Goal: Transaction & Acquisition: Purchase product/service

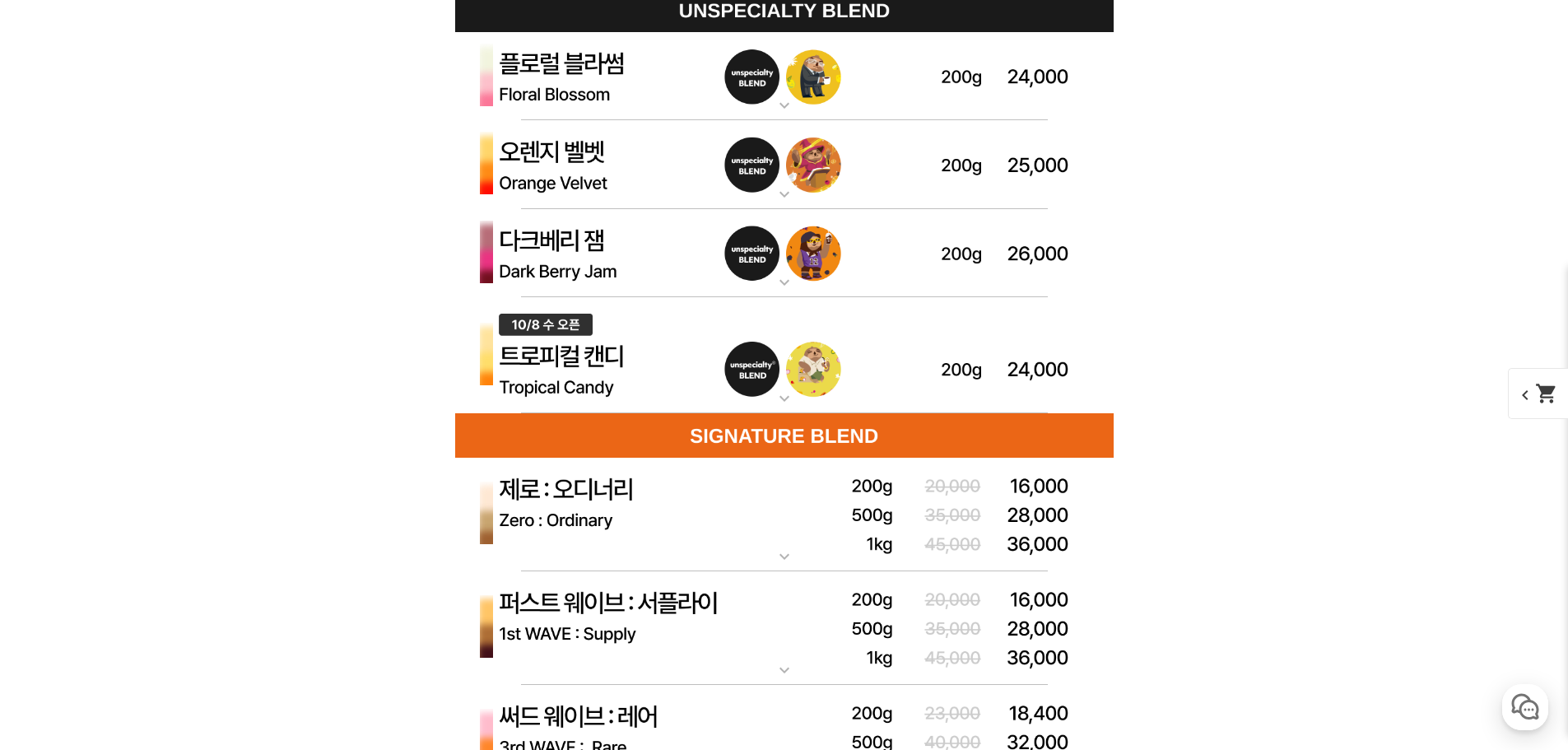
scroll to position [4529, 0]
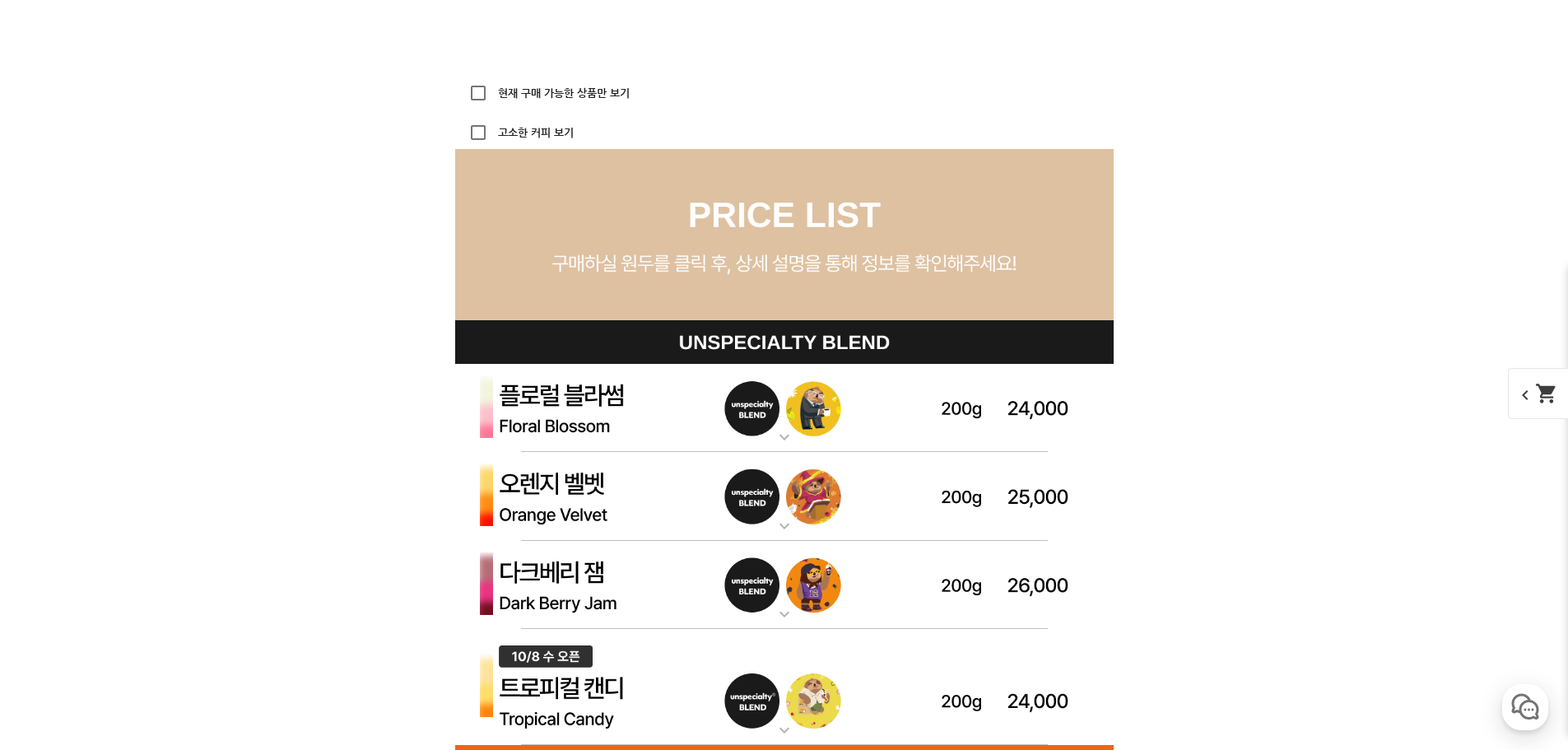
click at [546, 136] on label "고소한 커피 보기" at bounding box center [534, 132] width 79 height 10
click at [495, 136] on input "고소한 커피 보기" at bounding box center [478, 132] width 33 height 33
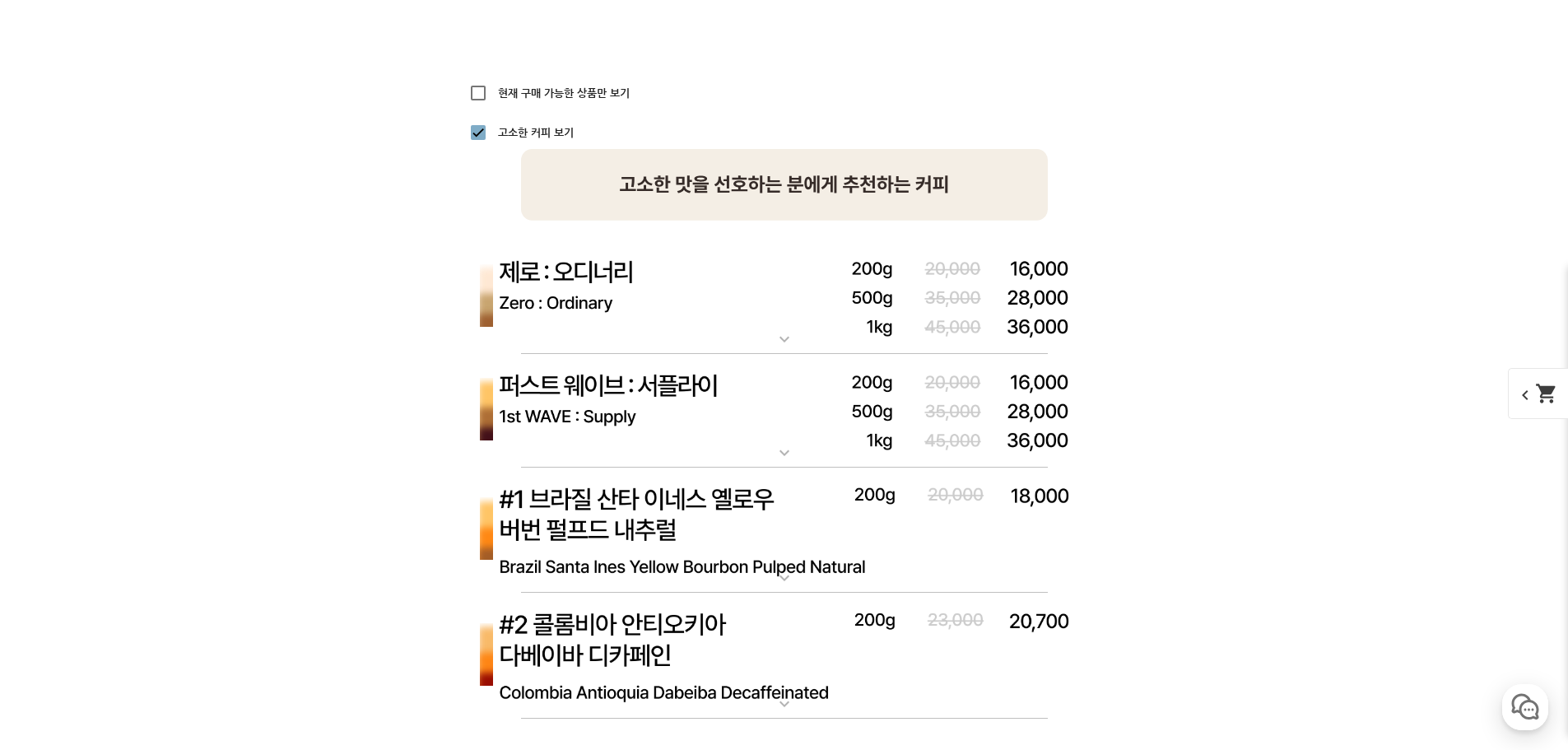
click at [546, 136] on label "고소한 커피 보기" at bounding box center [534, 132] width 79 height 10
click at [495, 136] on input "고소한 커피 보기" at bounding box center [478, 132] width 33 height 33
checkbox input "false"
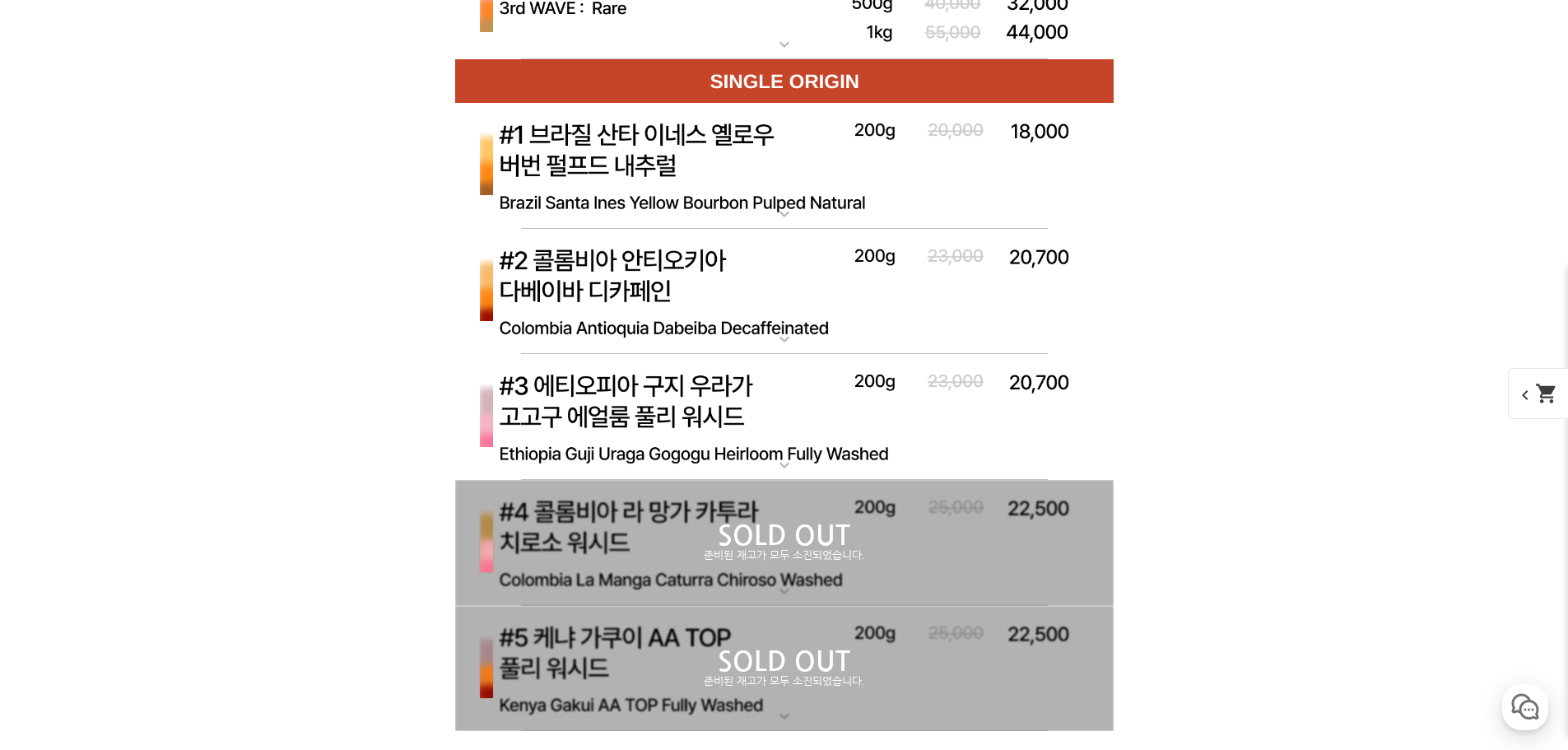
scroll to position [5847, 0]
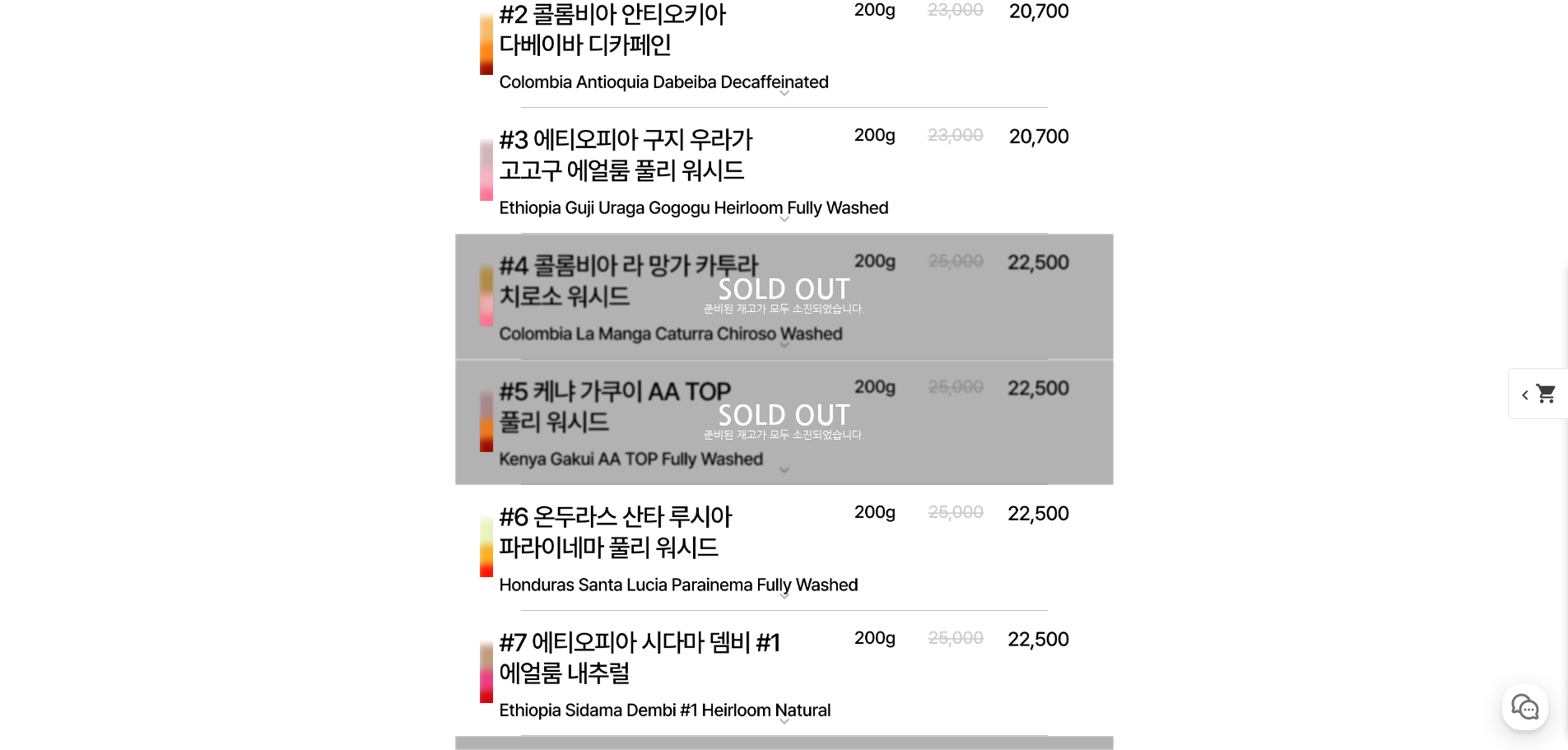
click at [691, 175] on img at bounding box center [784, 170] width 658 height 127
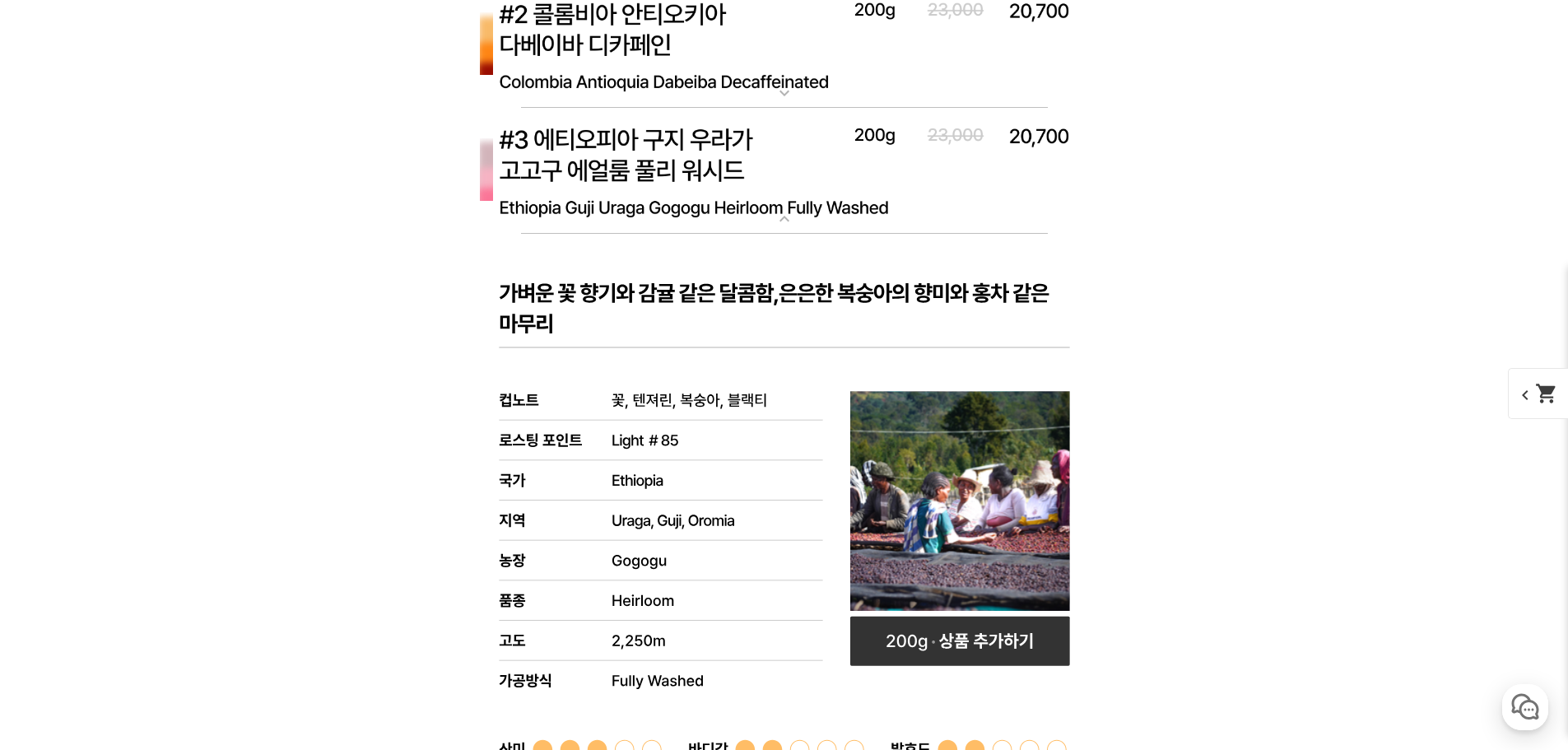
click at [755, 180] on img at bounding box center [784, 170] width 658 height 127
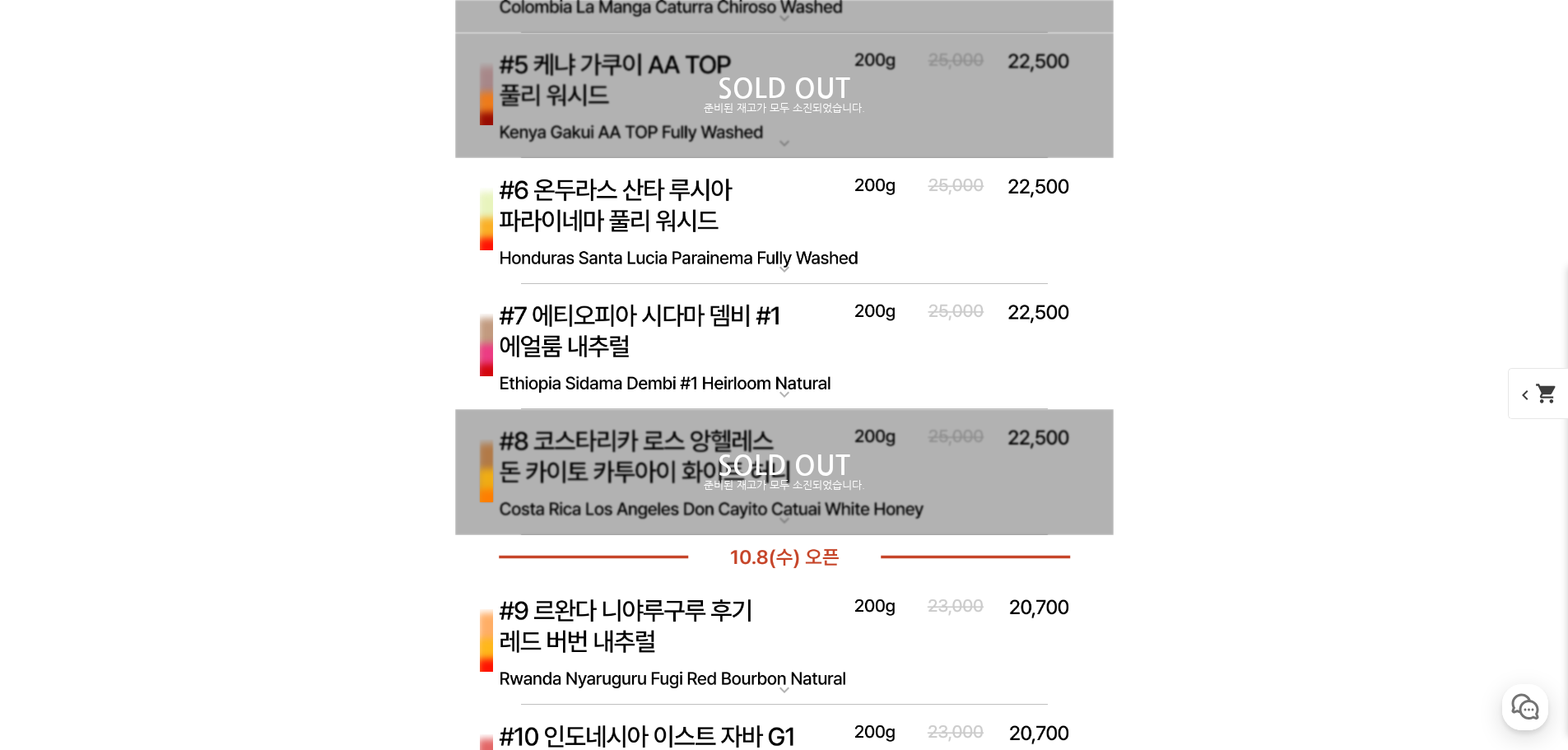
scroll to position [6176, 0]
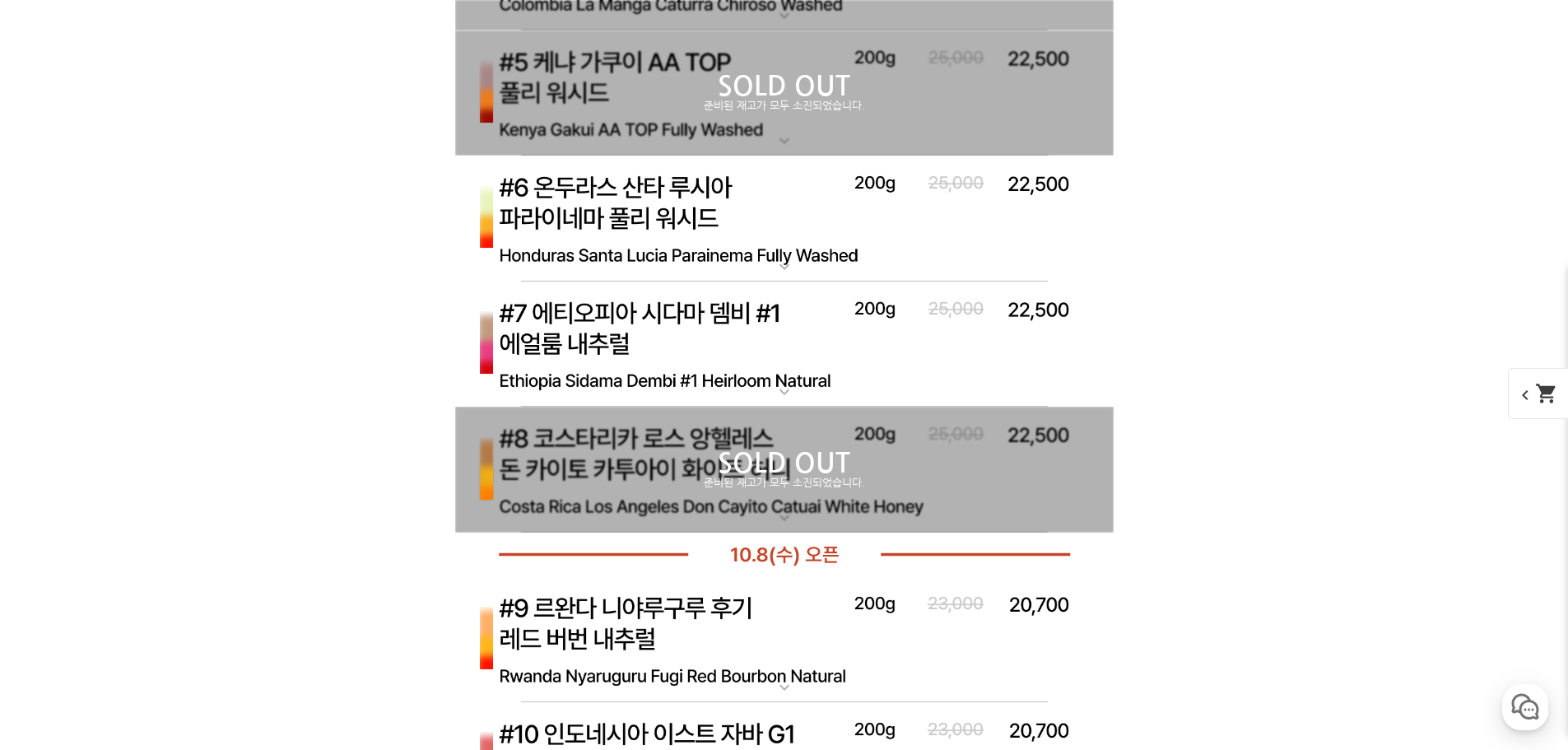
click at [717, 343] on img at bounding box center [784, 345] width 658 height 127
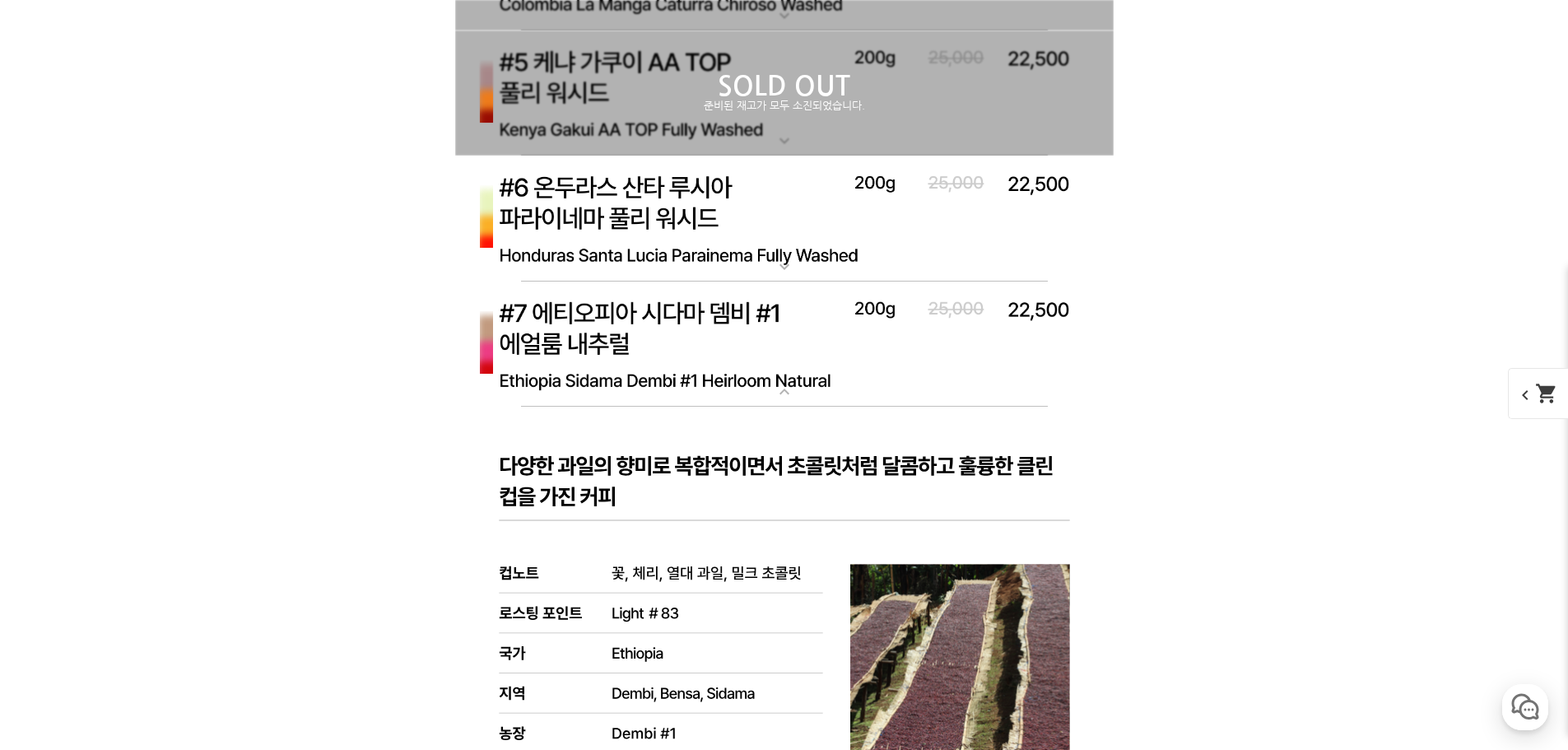
click at [717, 343] on img at bounding box center [784, 345] width 658 height 127
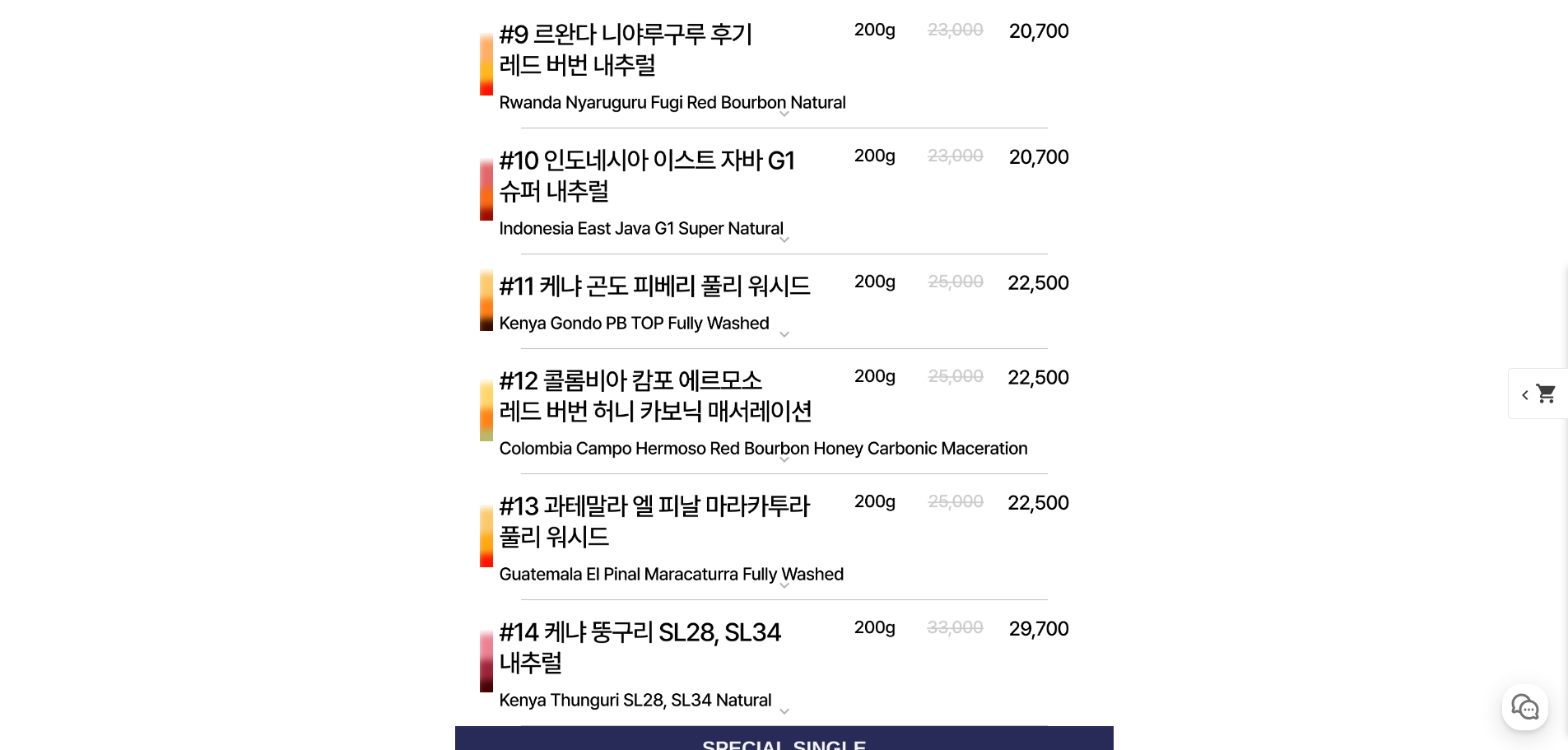
scroll to position [6752, 0]
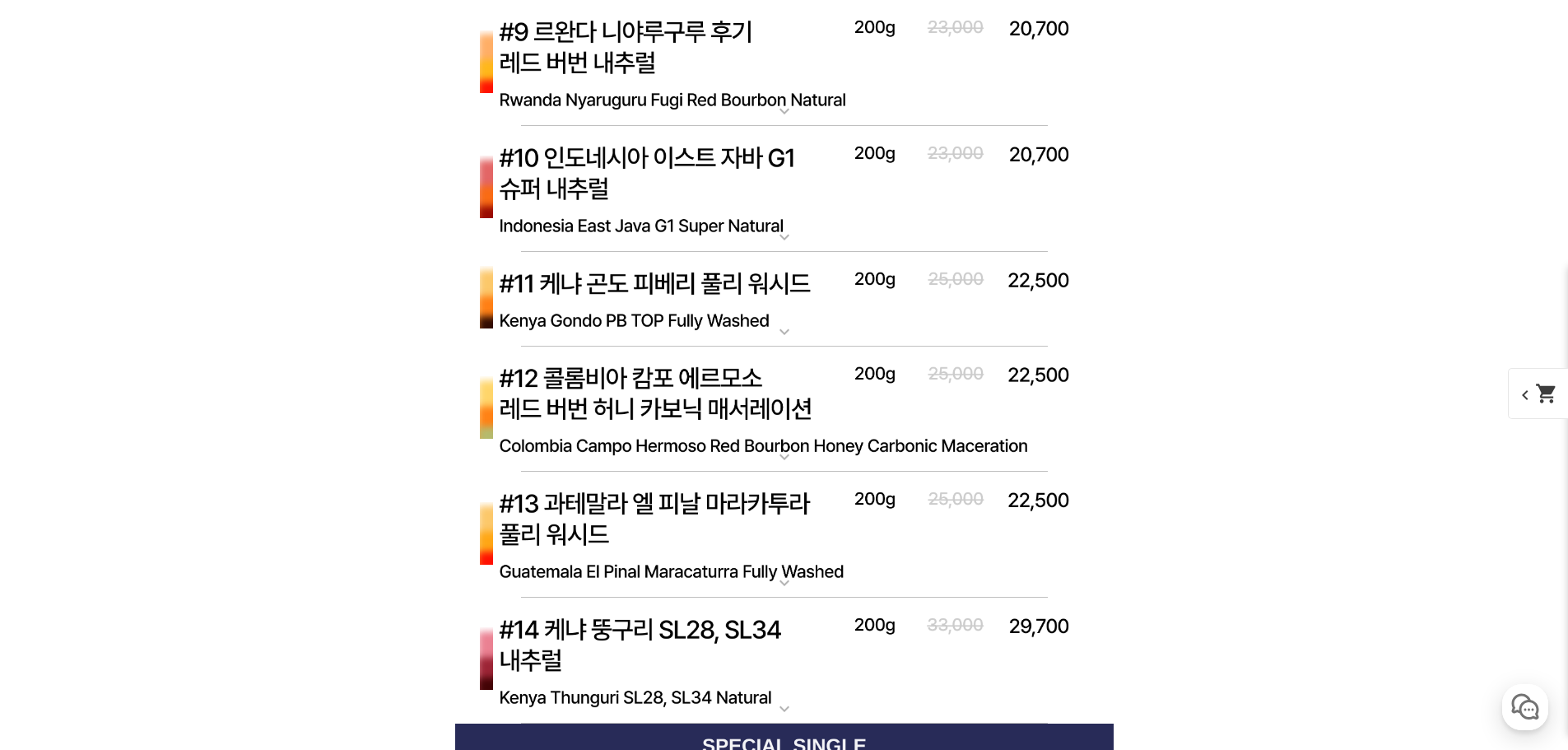
click at [756, 398] on img at bounding box center [784, 409] width 658 height 127
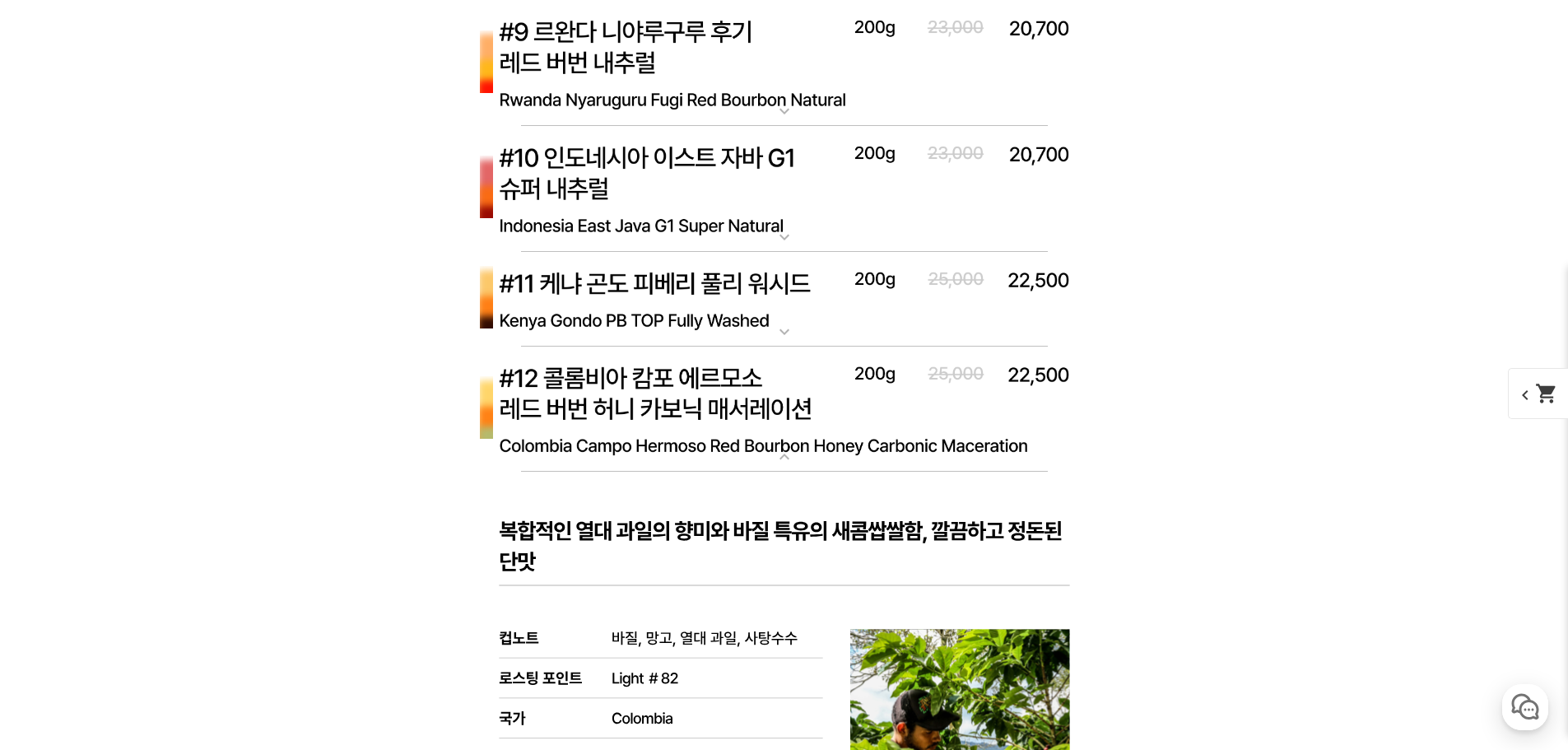
click at [758, 392] on img at bounding box center [784, 409] width 658 height 127
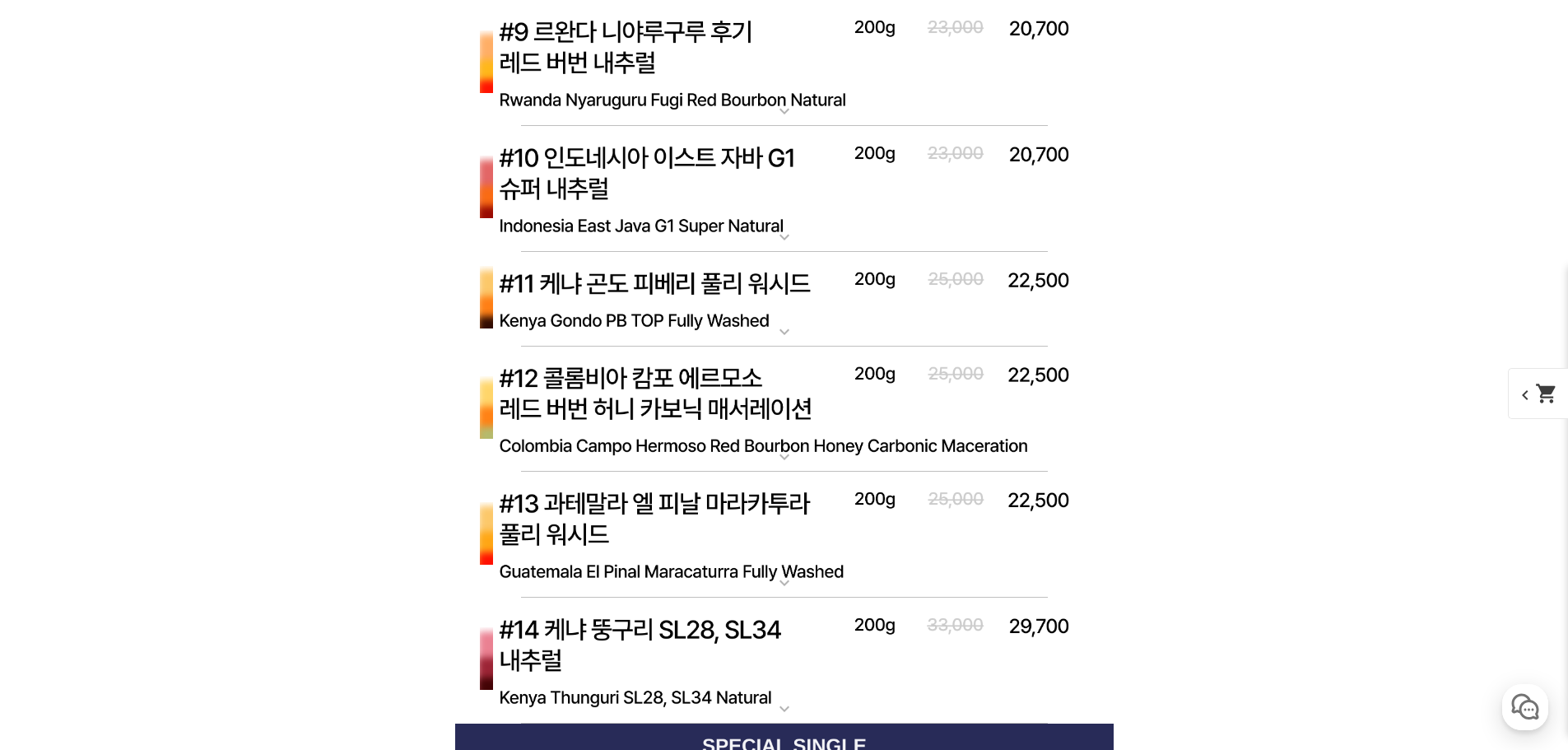
click at [768, 273] on img at bounding box center [784, 300] width 658 height 95
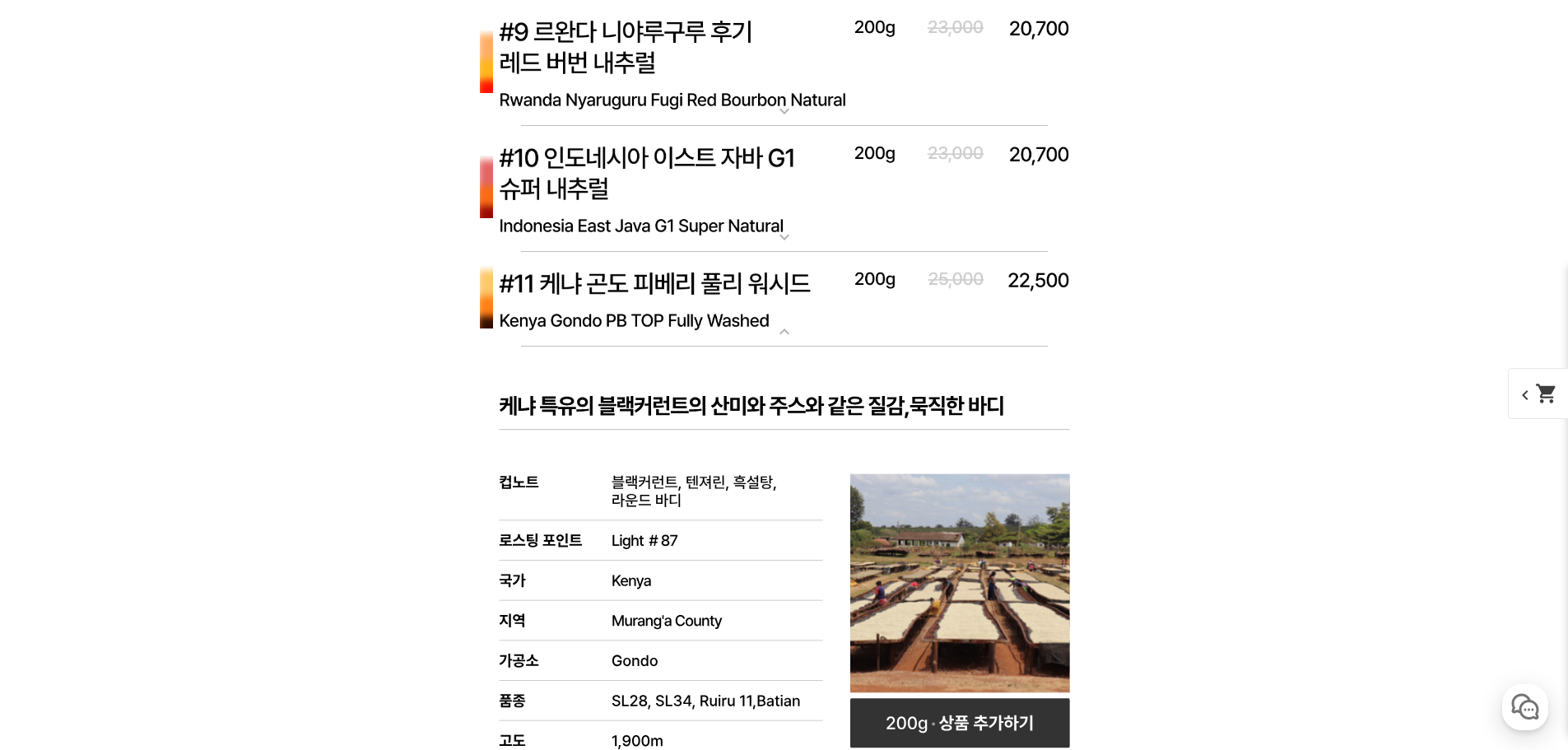
click at [755, 284] on img at bounding box center [784, 300] width 658 height 95
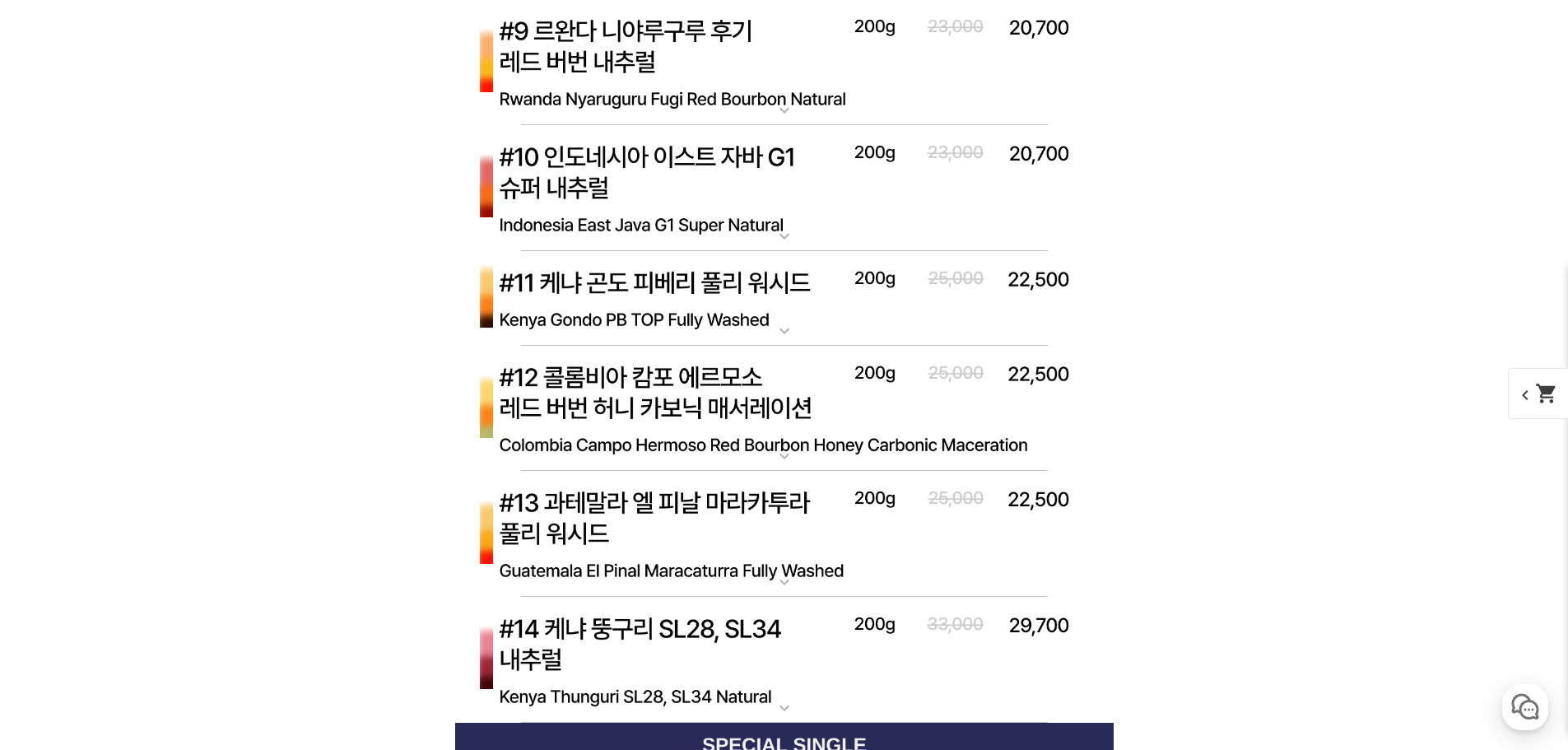
scroll to position [6835, 0]
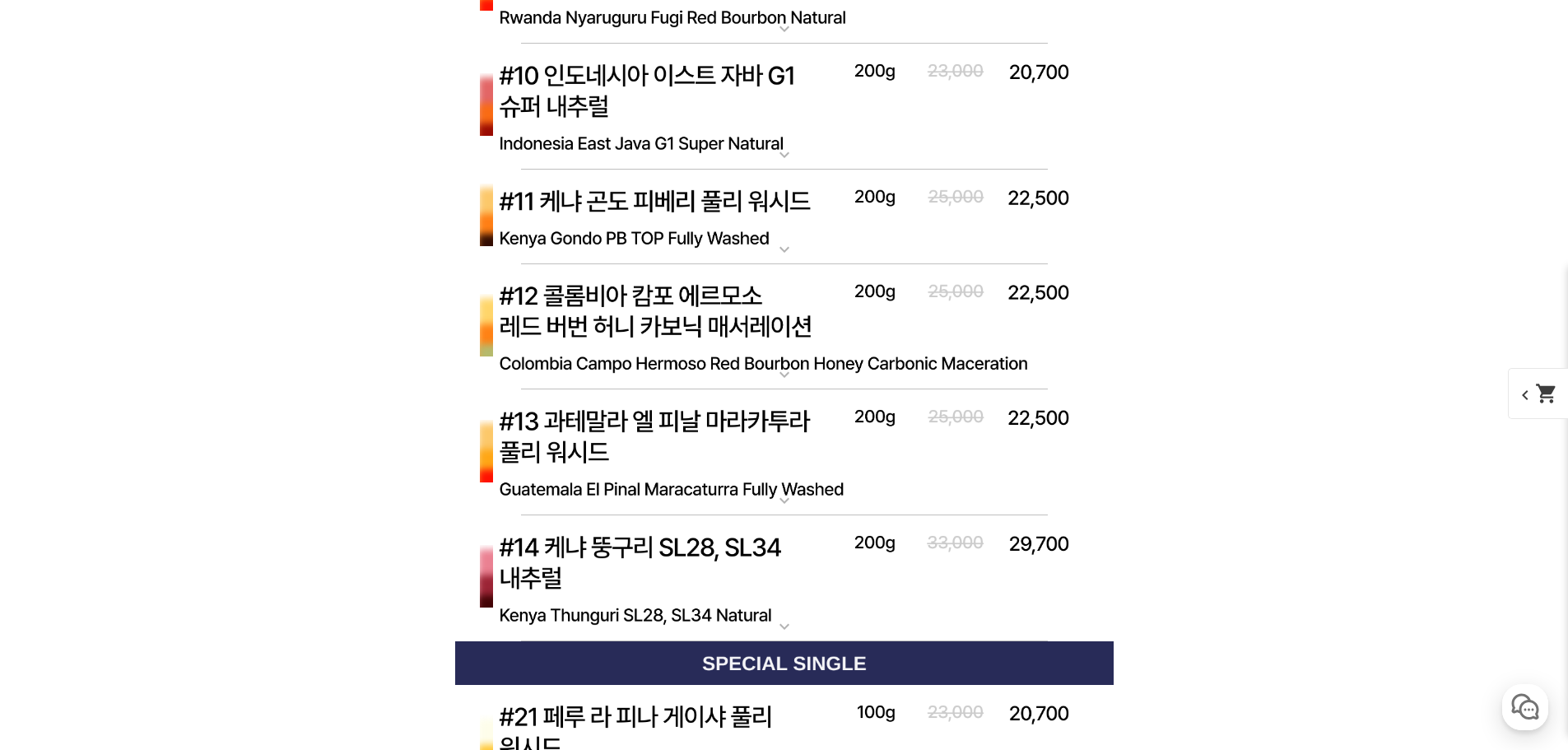
click at [784, 434] on img at bounding box center [784, 452] width 658 height 127
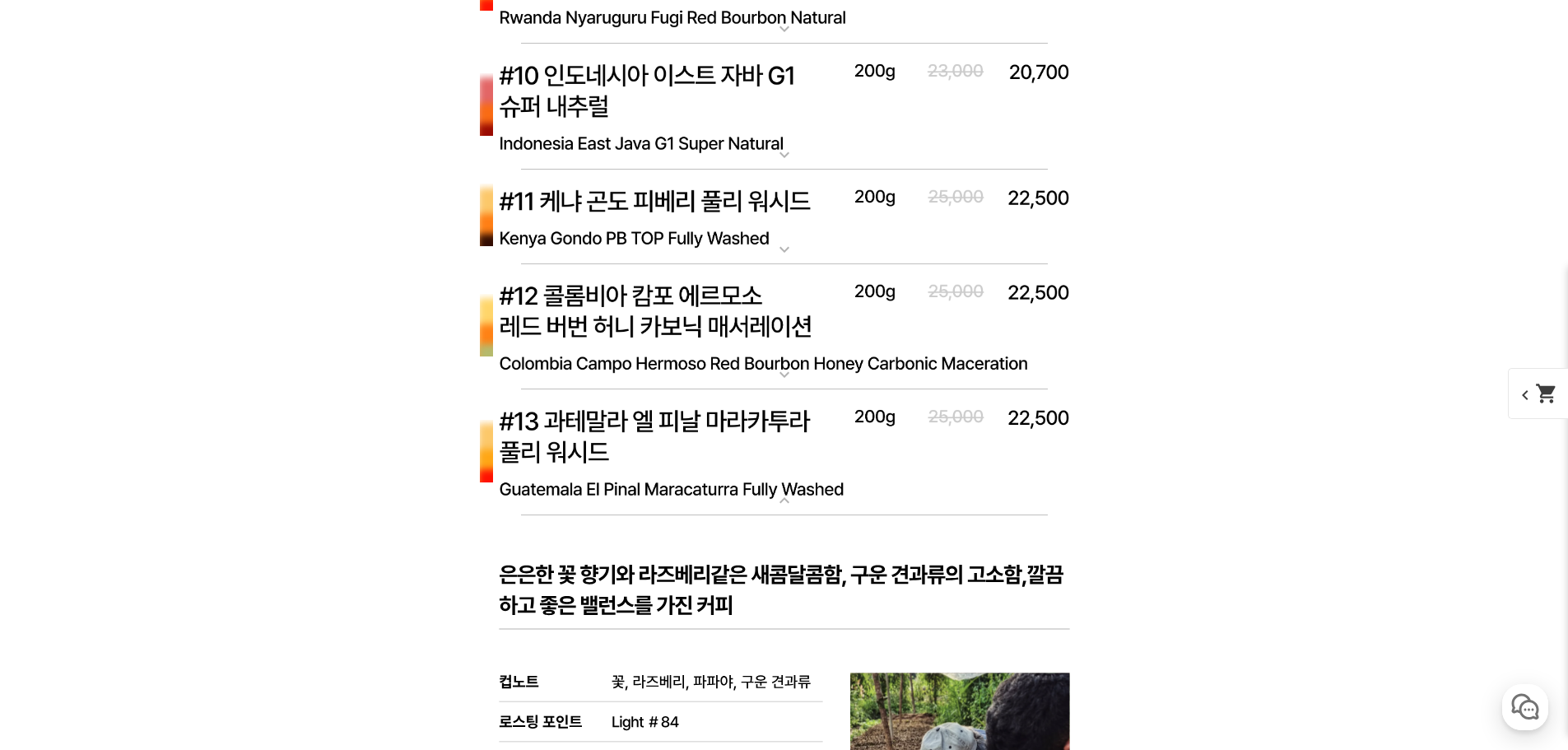
click at [784, 434] on img at bounding box center [784, 452] width 658 height 127
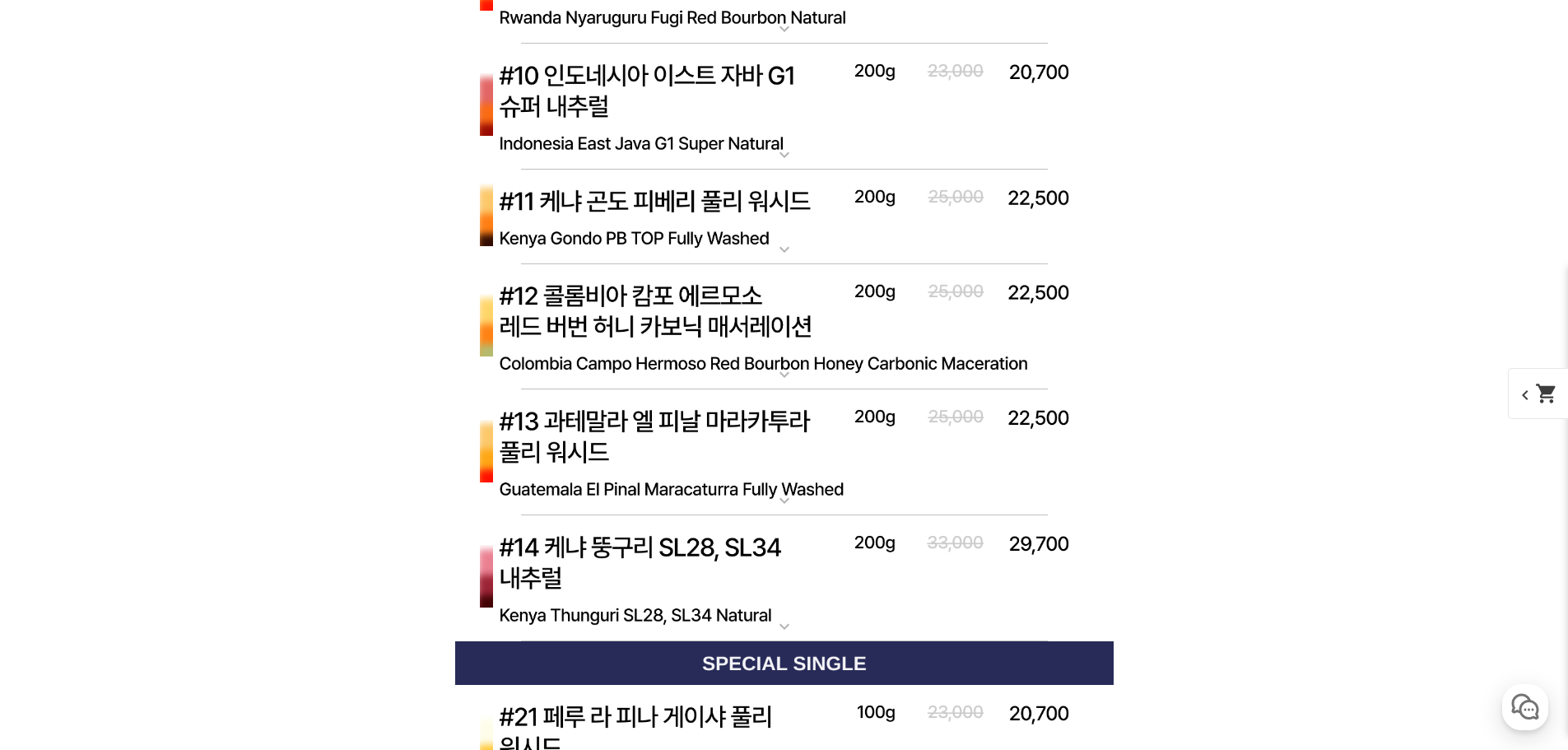
click at [713, 571] on img at bounding box center [784, 579] width 658 height 127
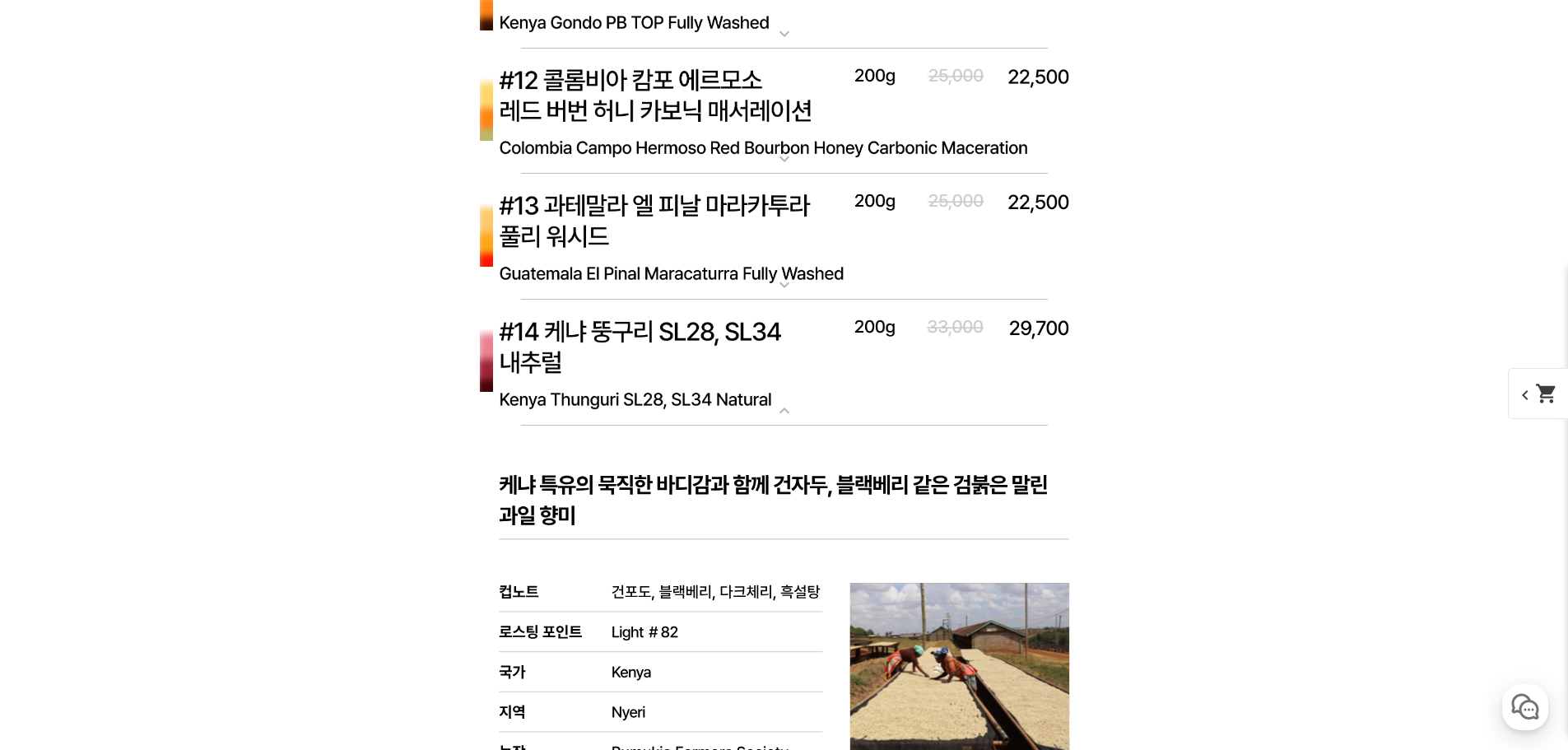
scroll to position [7081, 0]
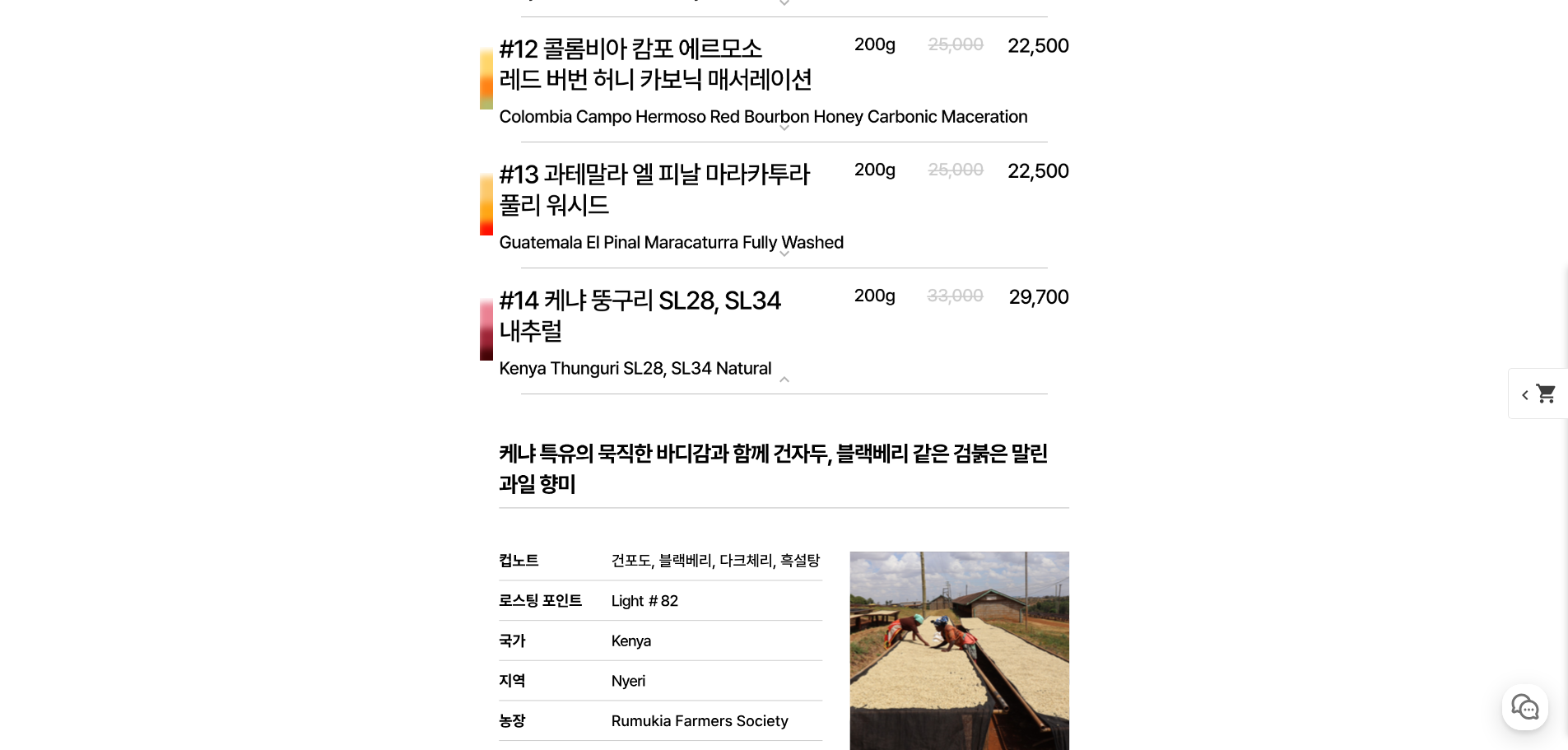
click at [781, 348] on img at bounding box center [784, 331] width 658 height 127
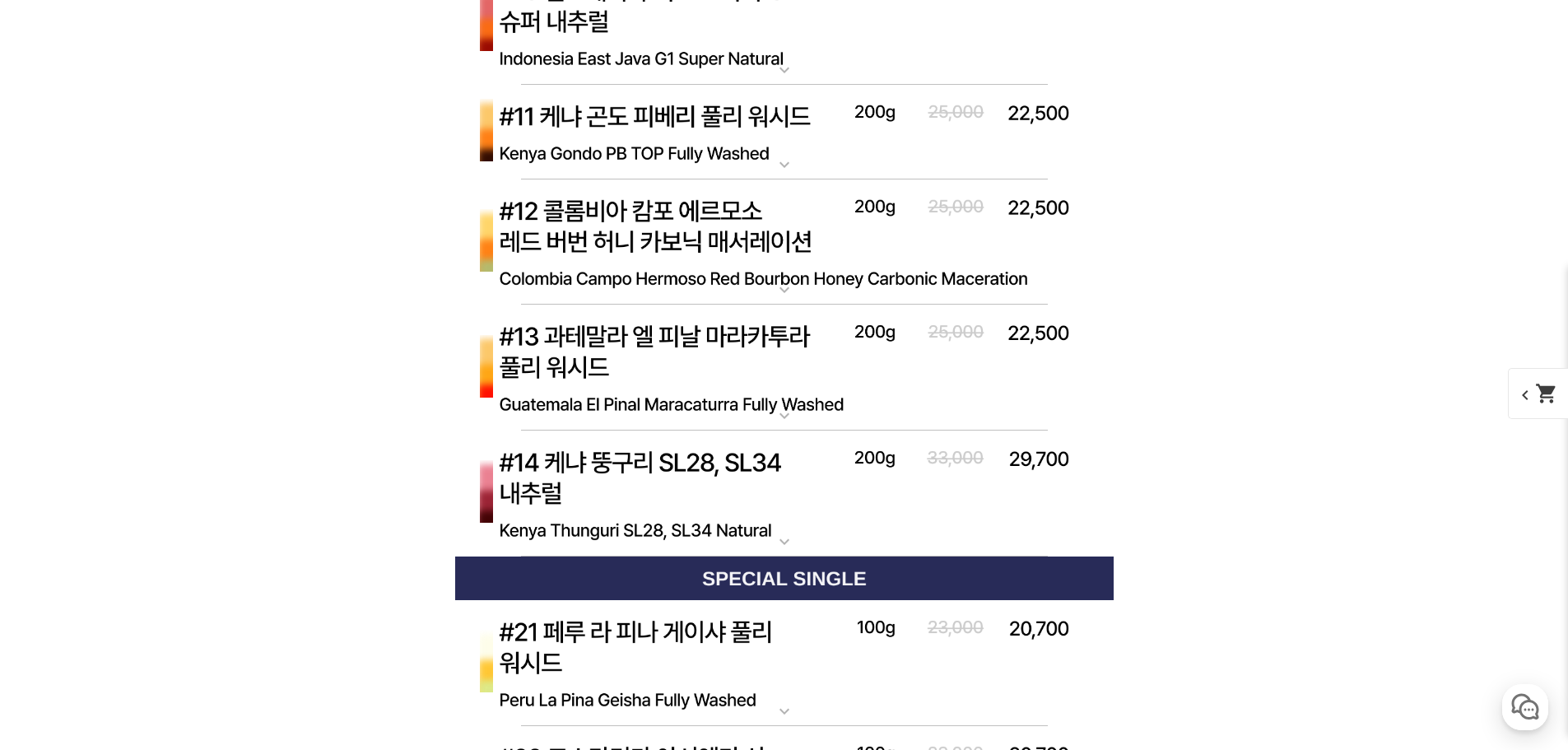
scroll to position [6670, 0]
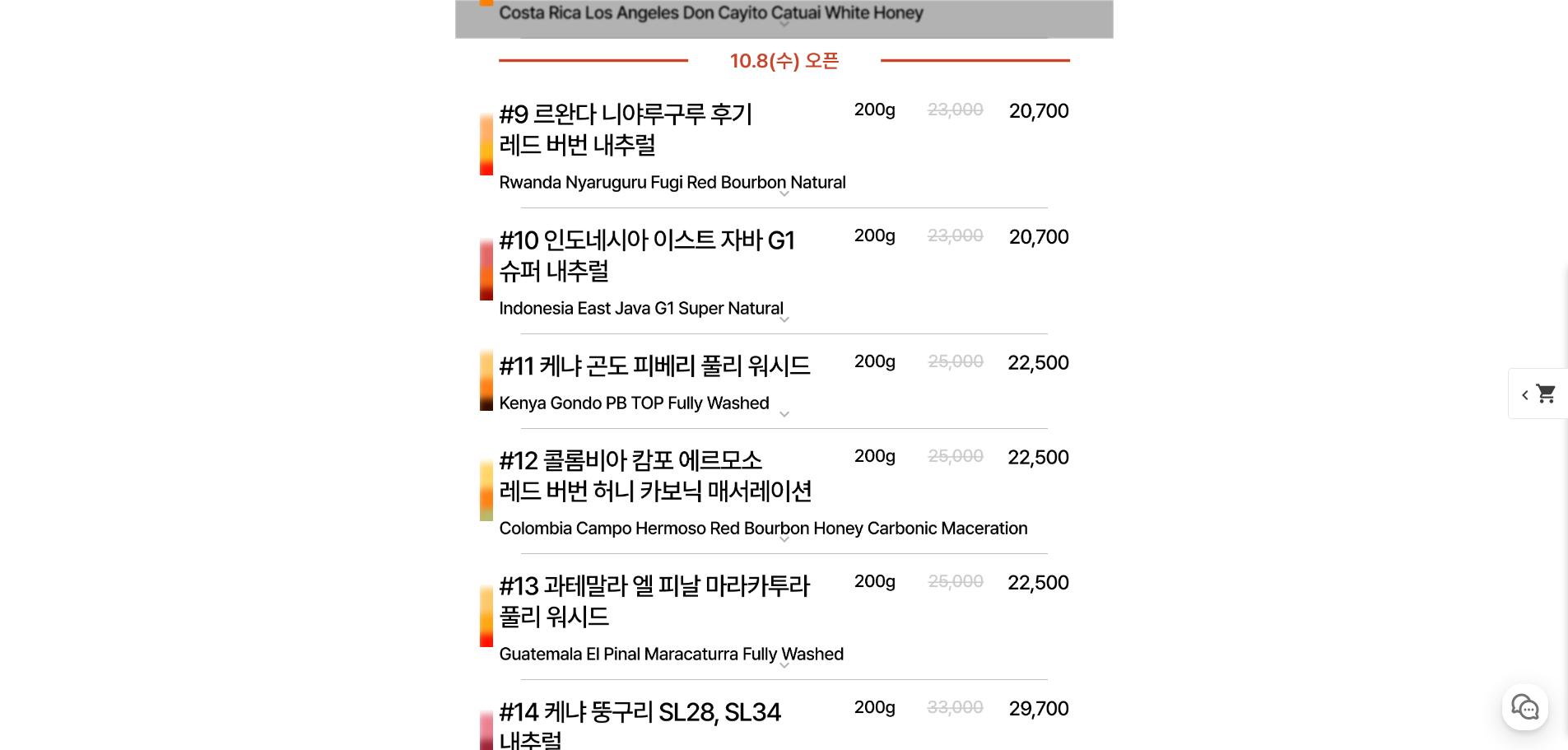
click at [796, 233] on img at bounding box center [784, 271] width 658 height 127
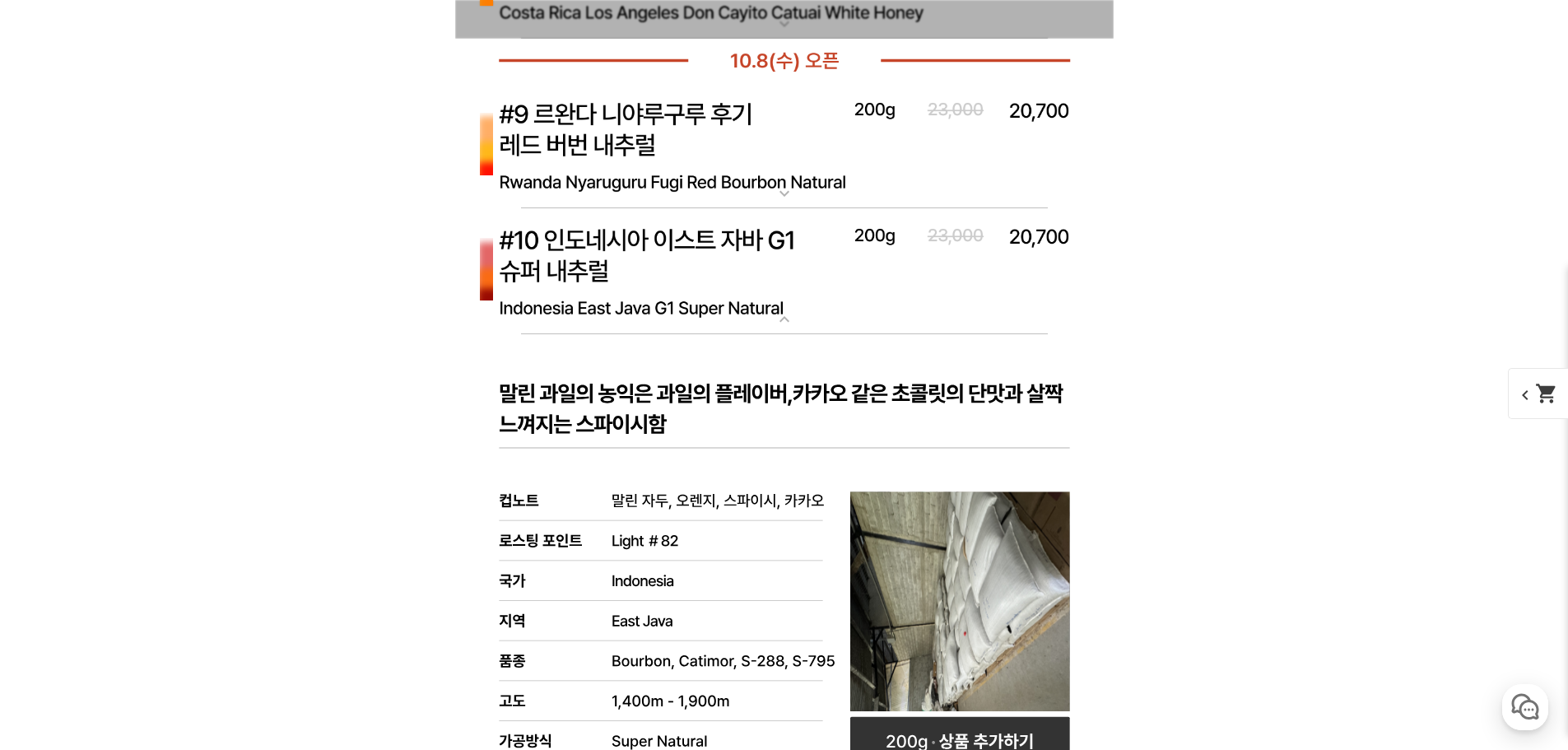
click at [767, 249] on img at bounding box center [784, 271] width 658 height 127
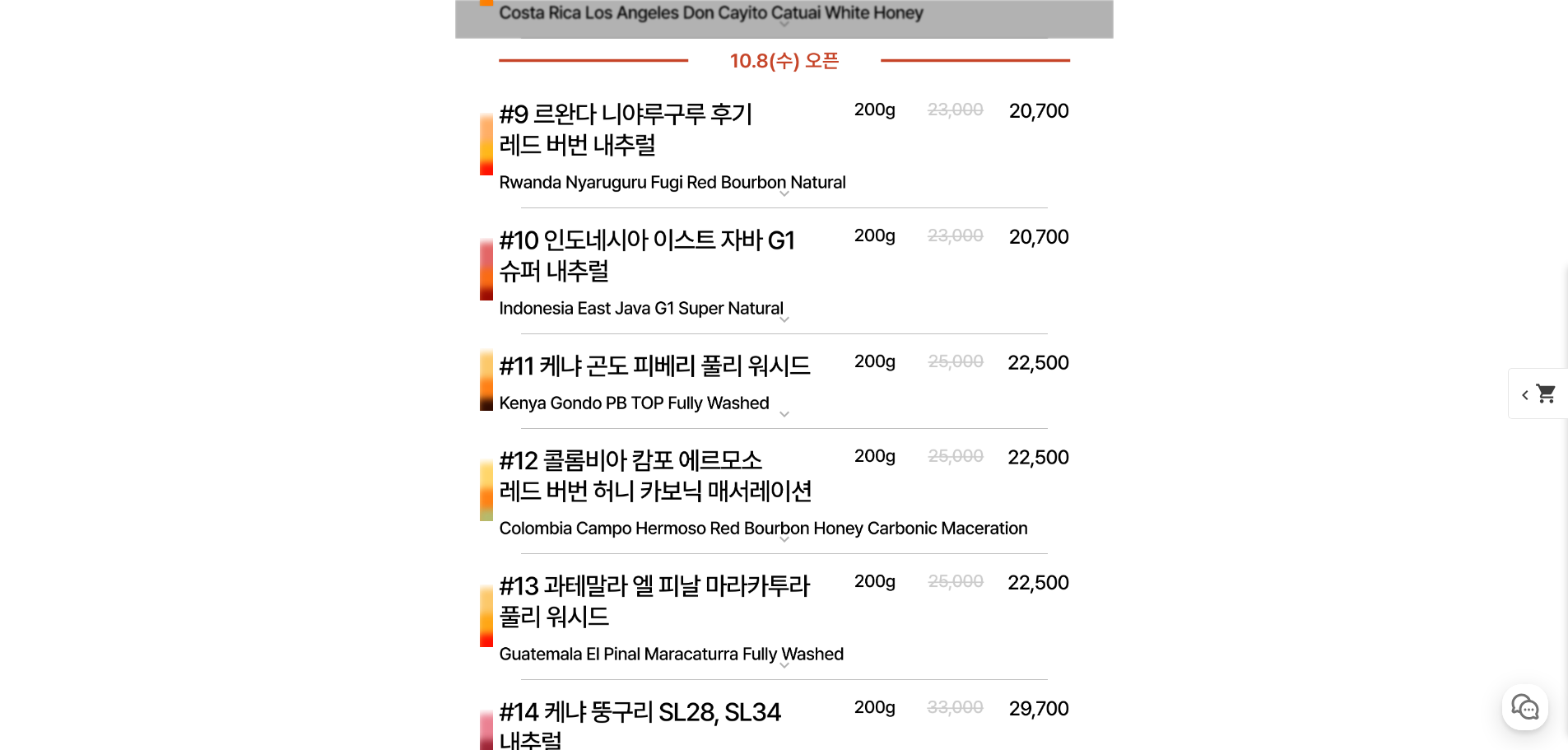
click at [784, 176] on img at bounding box center [784, 146] width 658 height 127
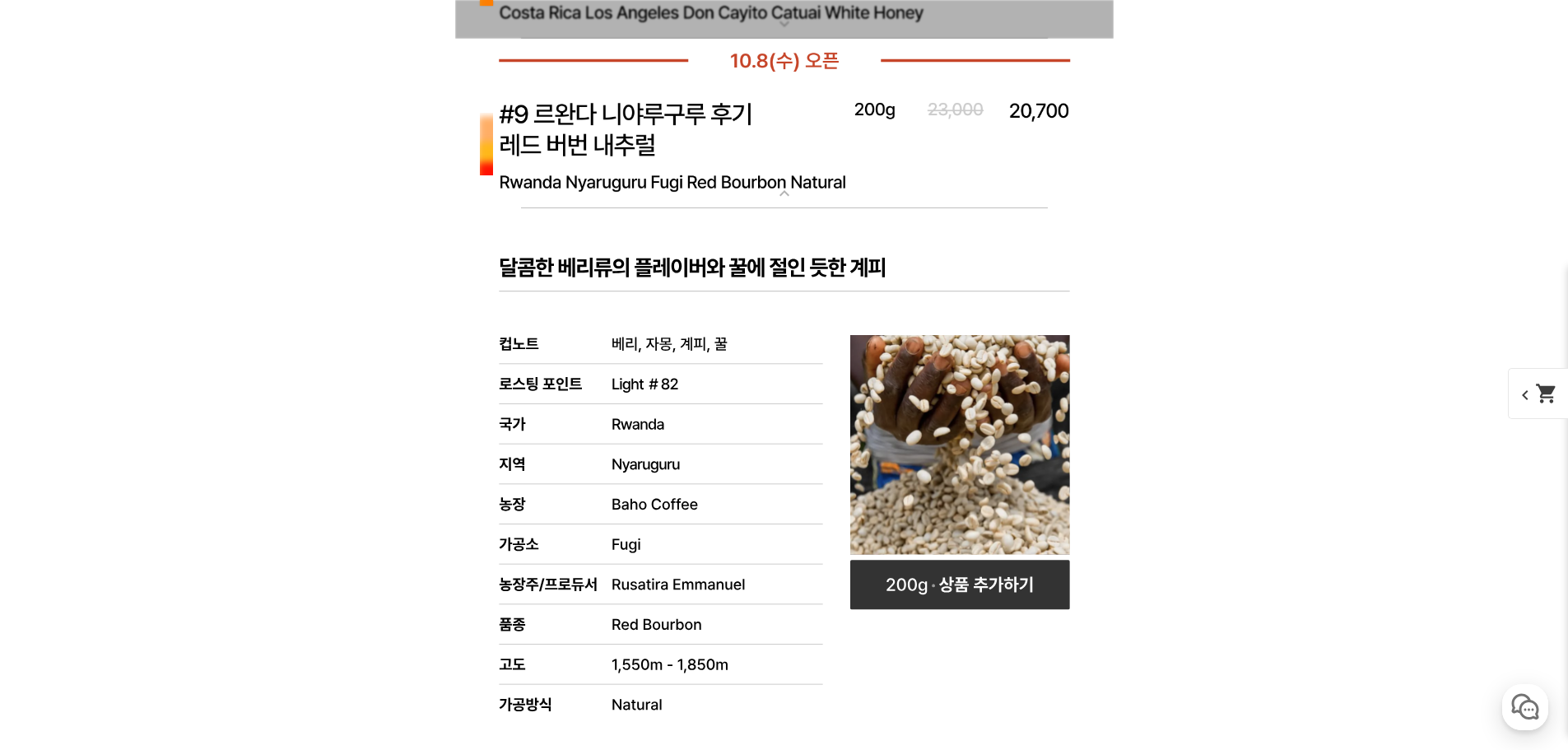
click at [784, 144] on img at bounding box center [784, 146] width 658 height 127
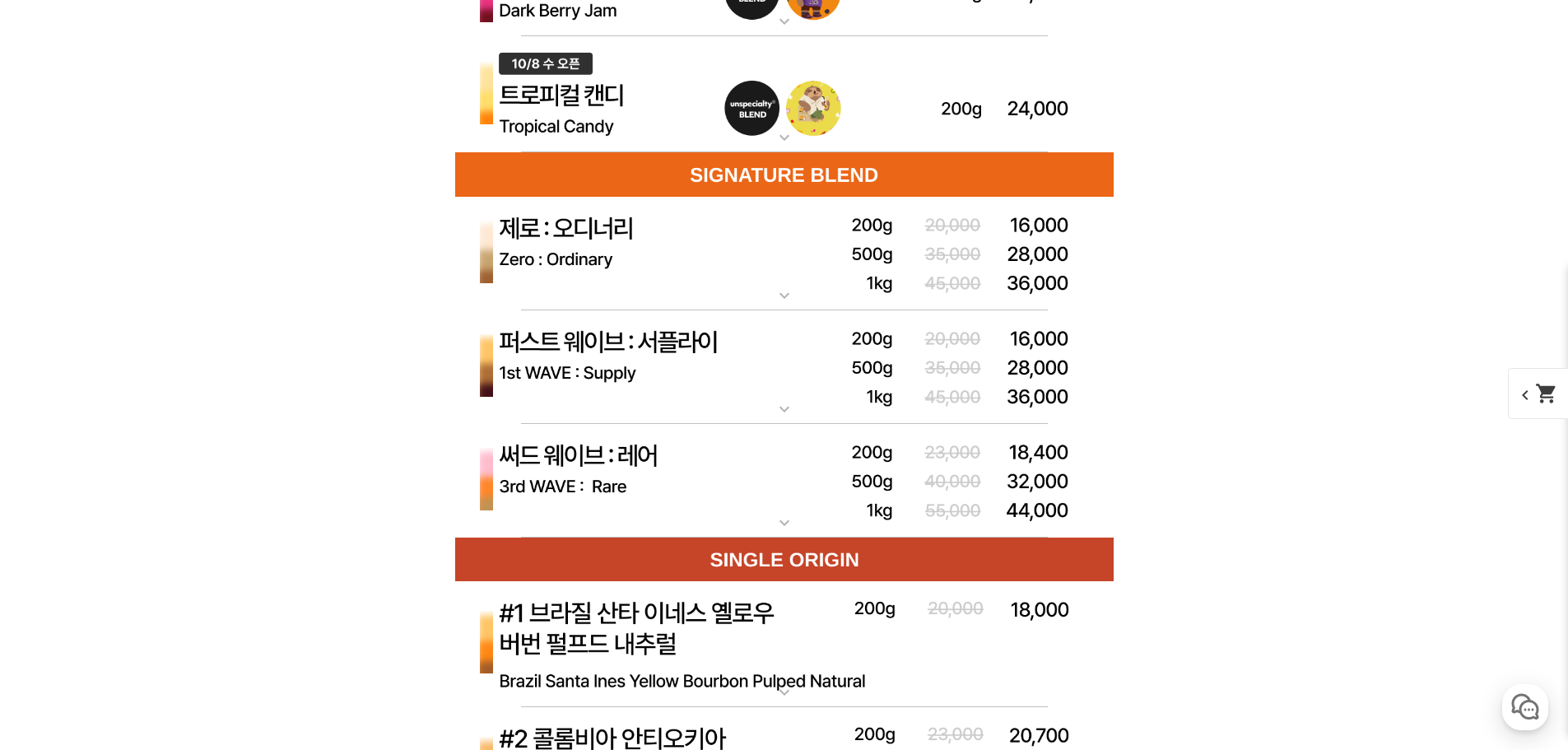
scroll to position [5187, 0]
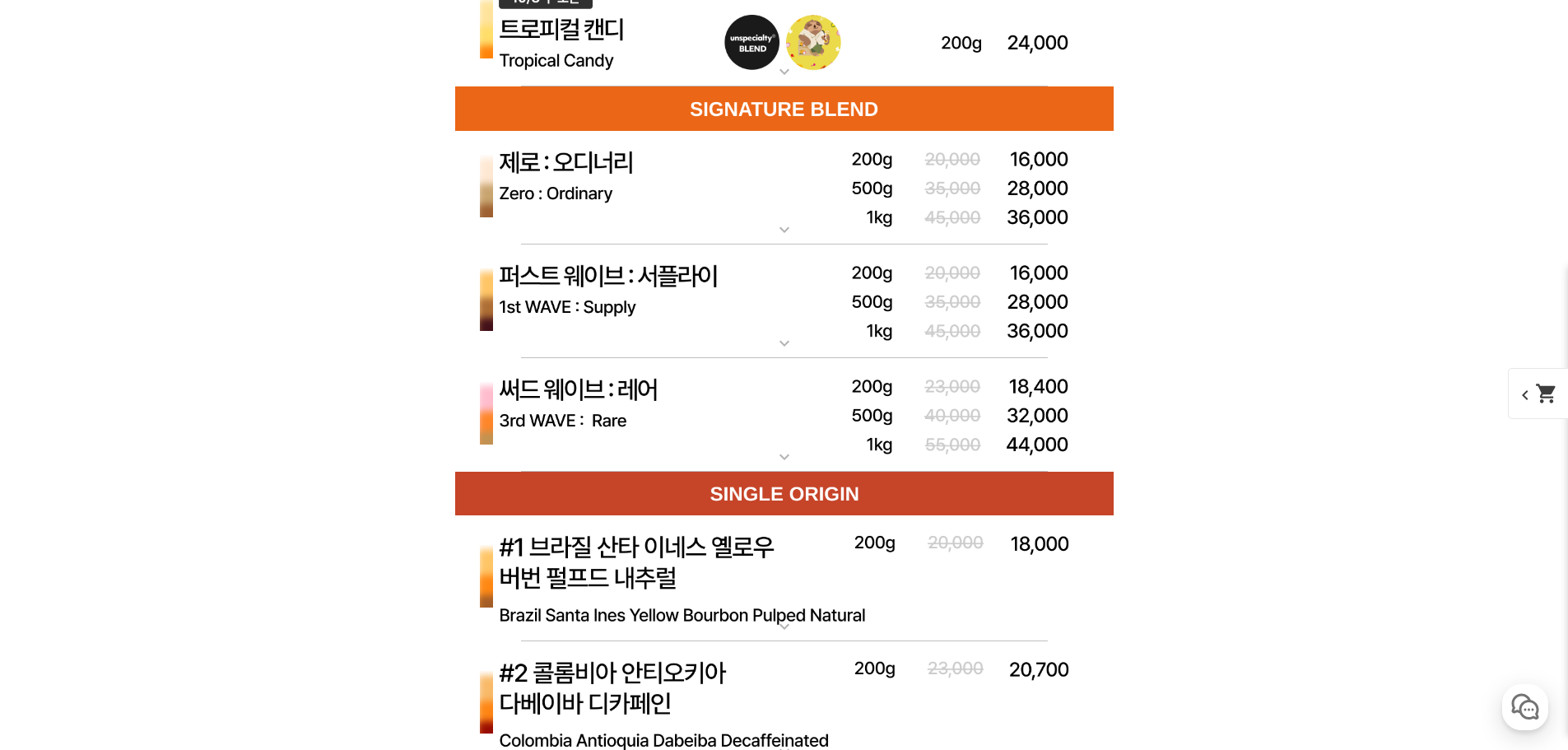
click at [756, 430] on img at bounding box center [784, 415] width 658 height 114
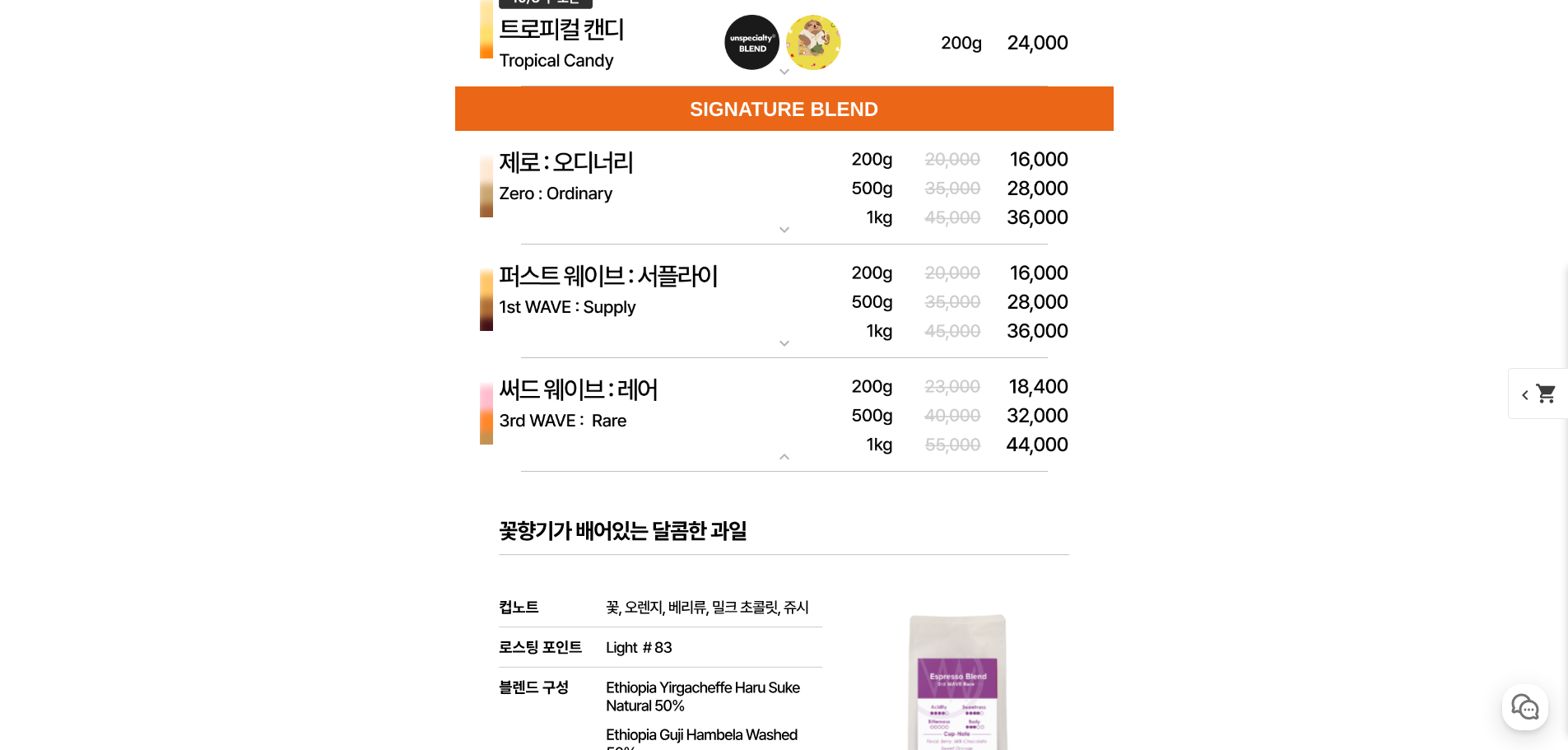
click at [765, 421] on img at bounding box center [784, 415] width 658 height 114
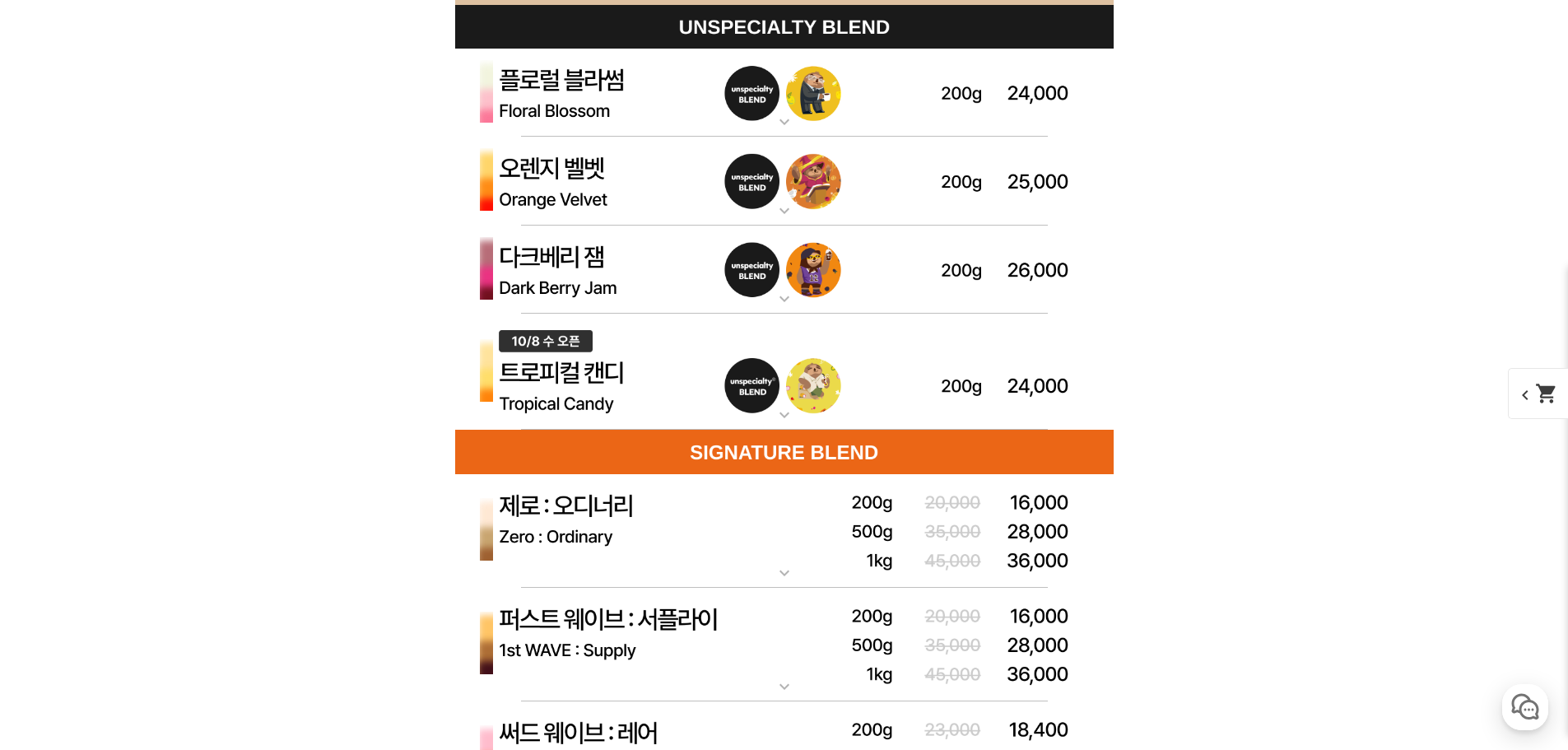
scroll to position [4776, 0]
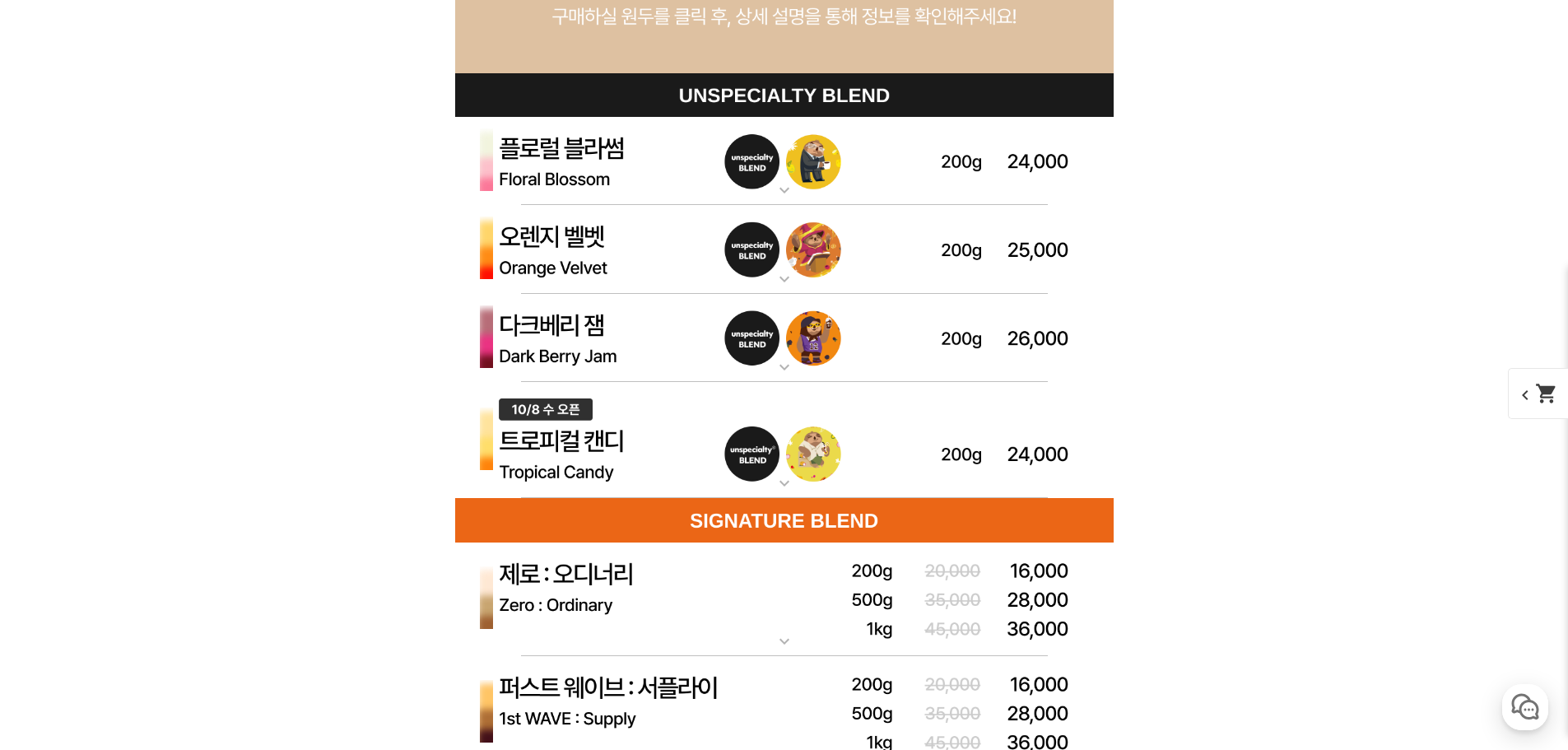
click at [674, 428] on img at bounding box center [784, 440] width 658 height 117
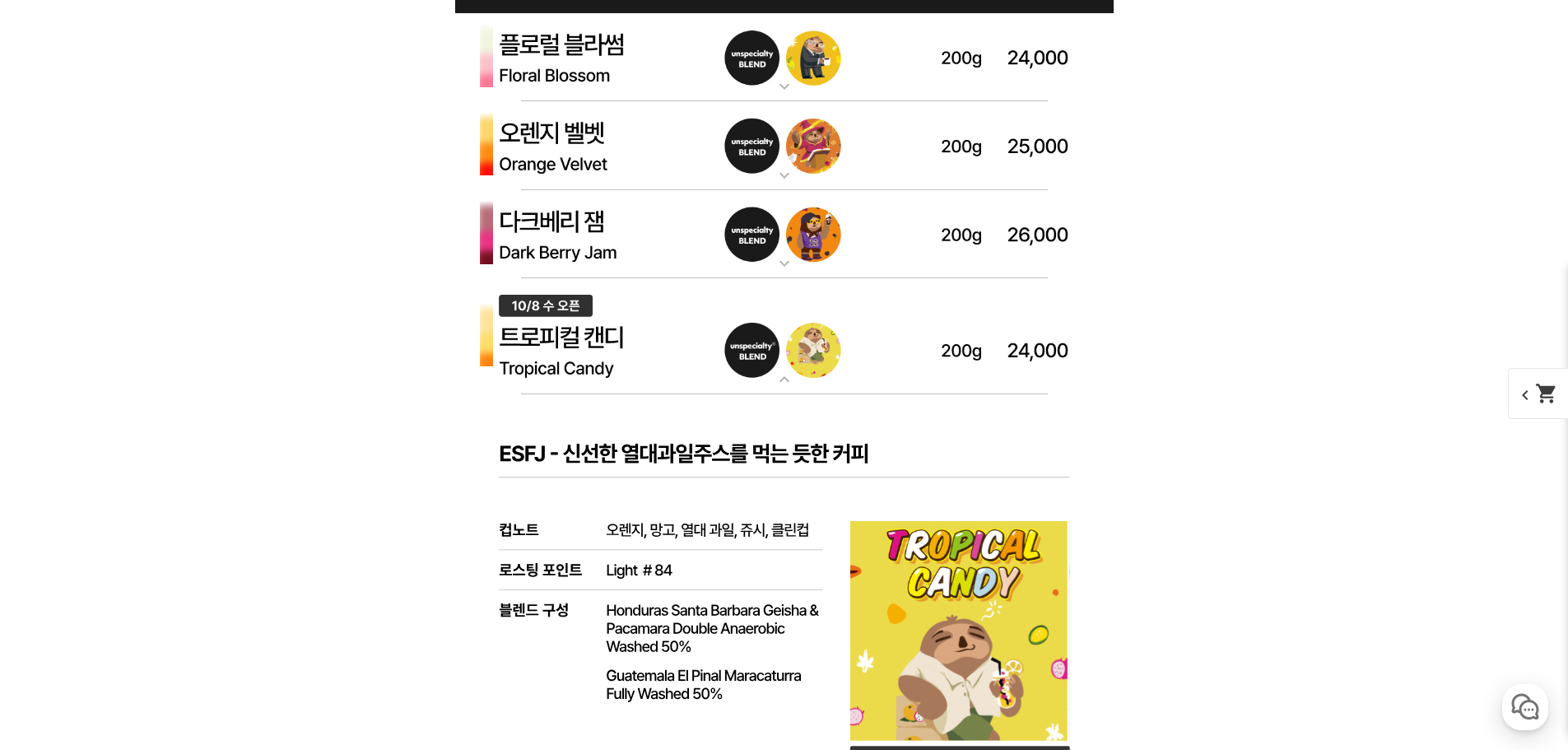
scroll to position [4858, 0]
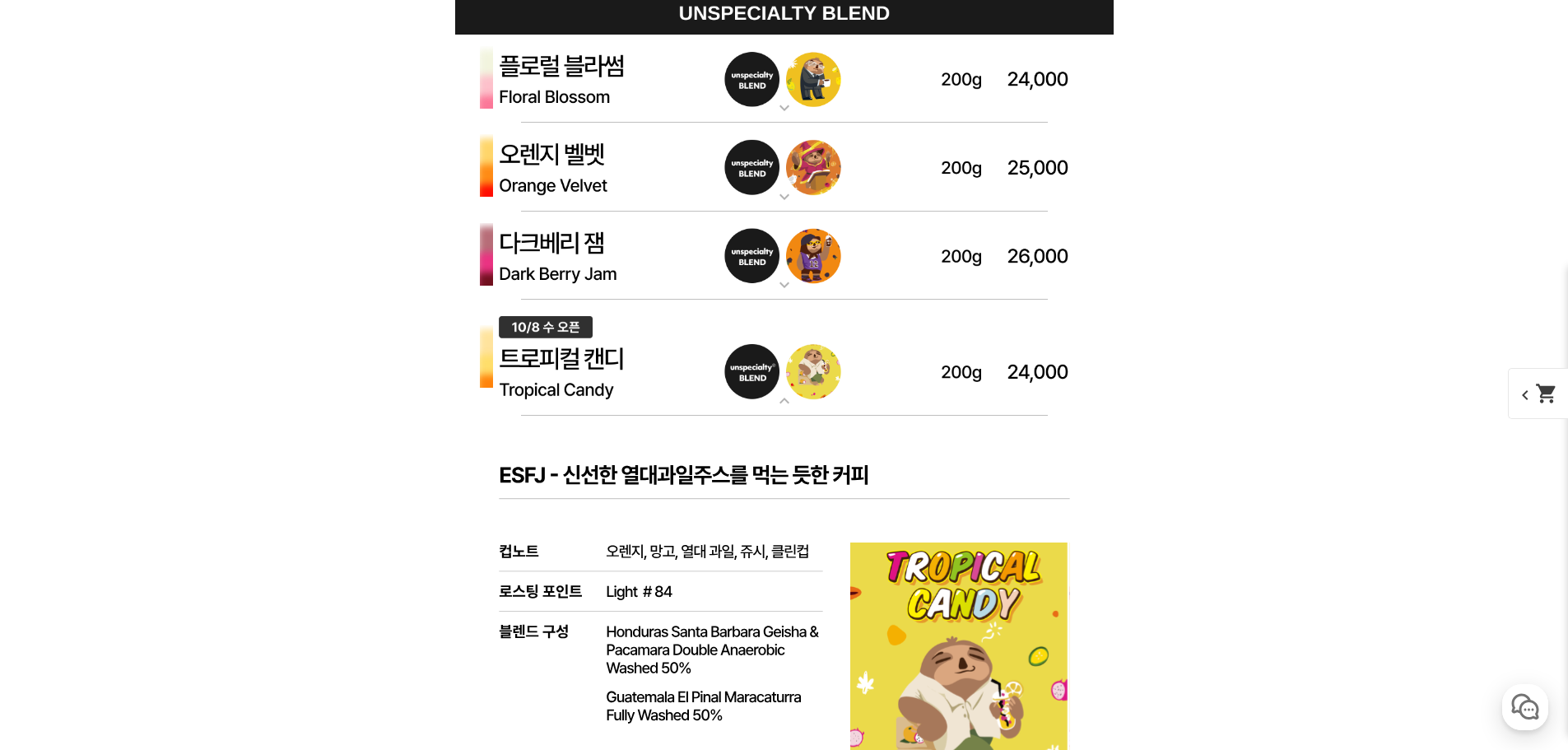
click at [673, 382] on img at bounding box center [784, 358] width 658 height 117
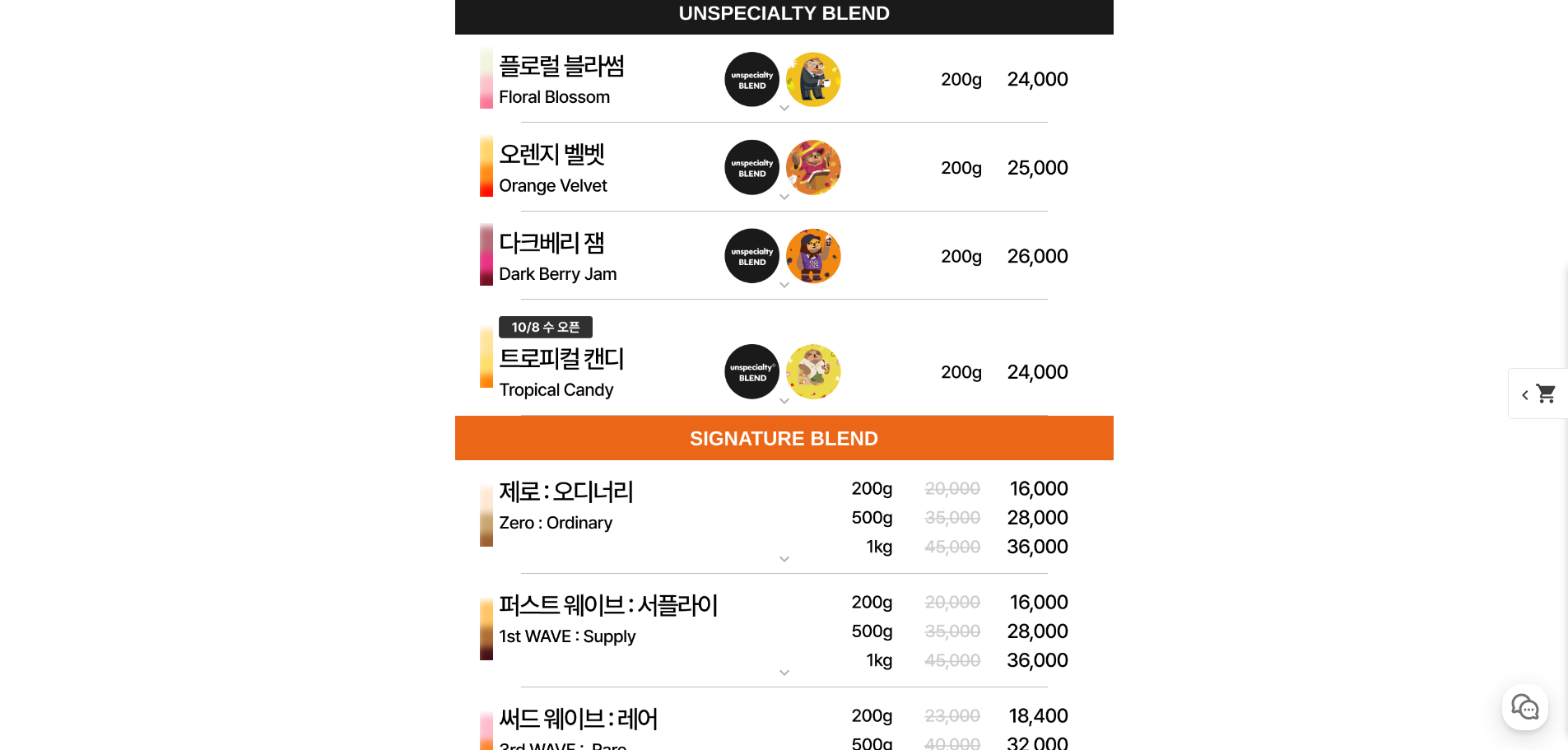
click at [696, 97] on img at bounding box center [784, 78] width 658 height 89
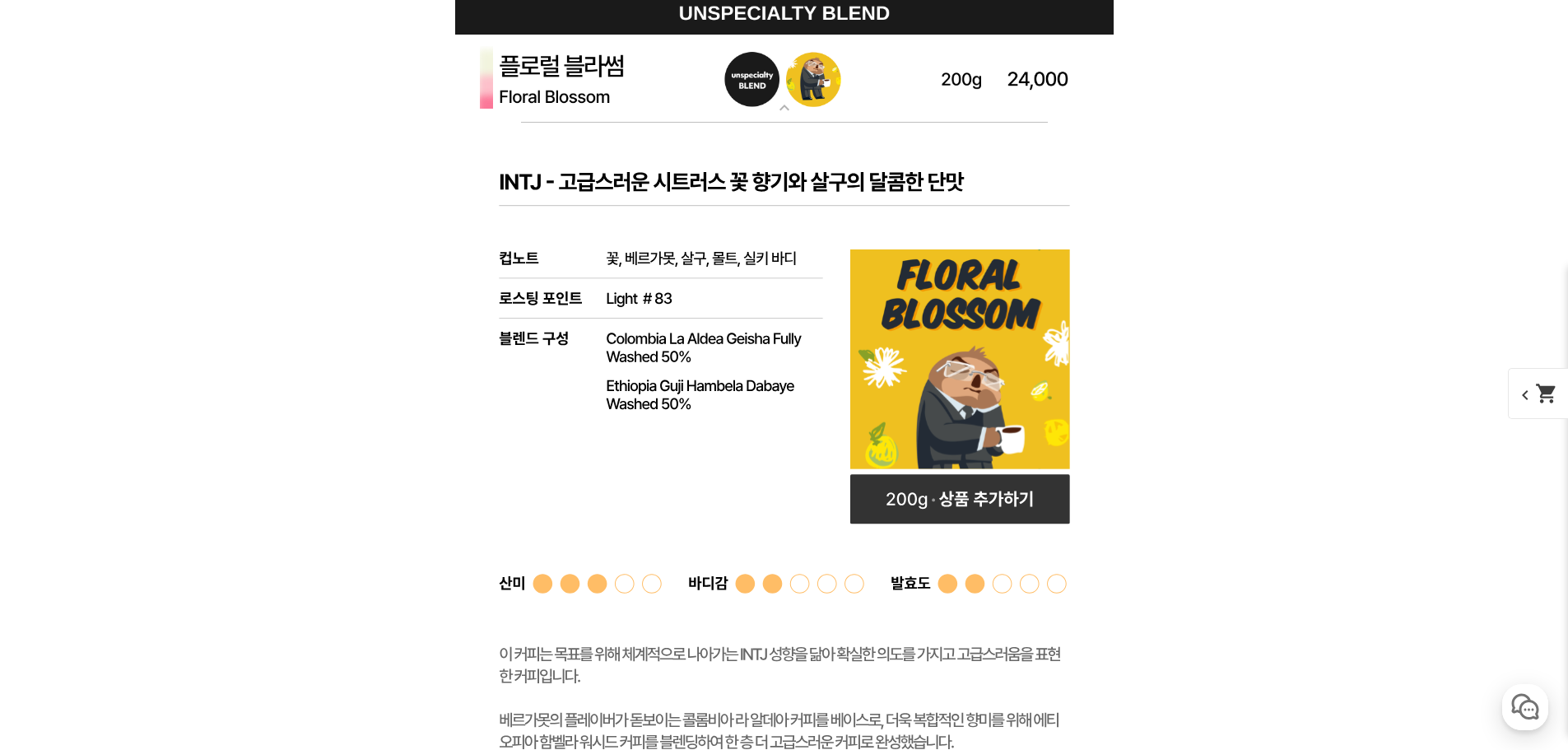
click at [693, 90] on img at bounding box center [784, 78] width 658 height 89
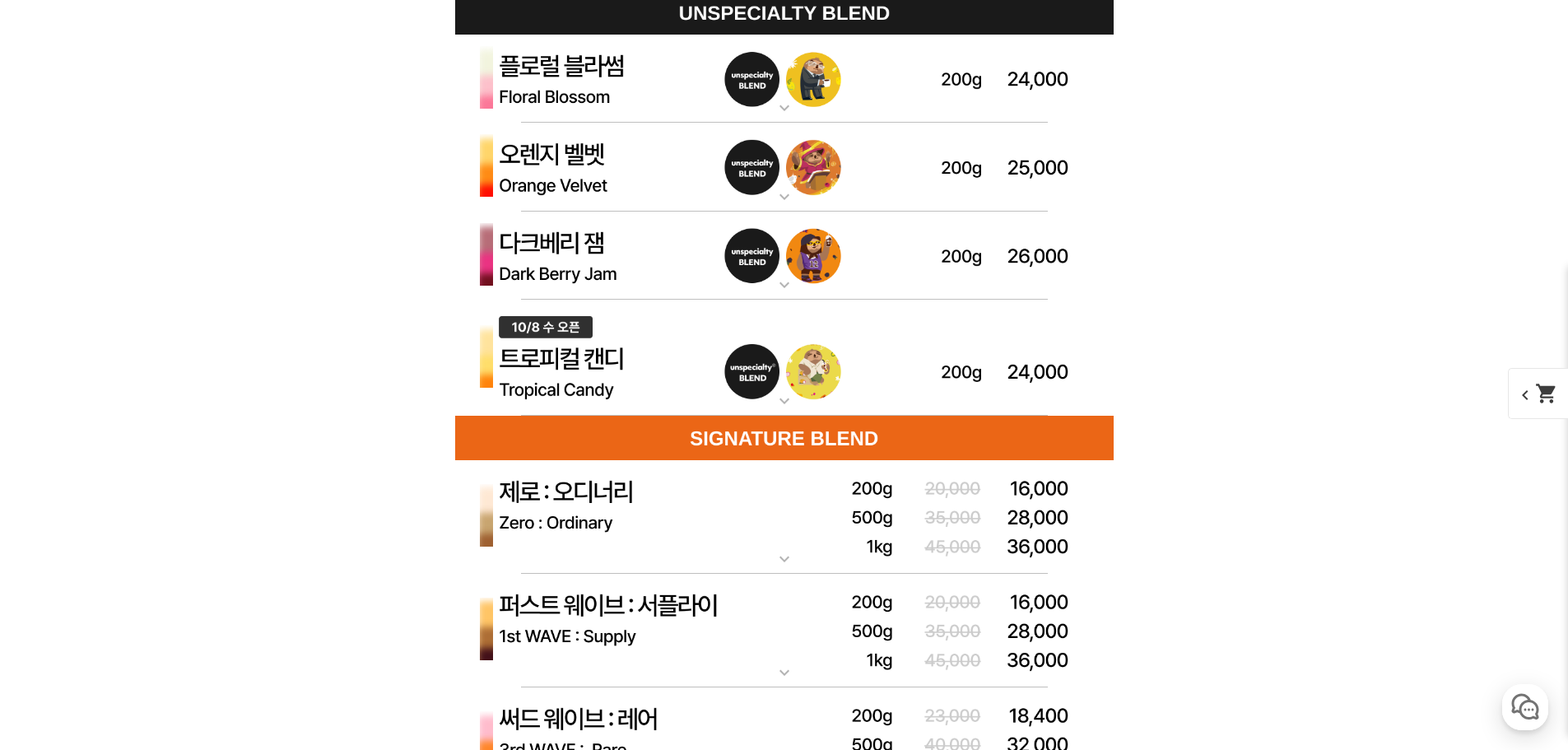
click at [672, 180] on img at bounding box center [784, 167] width 658 height 89
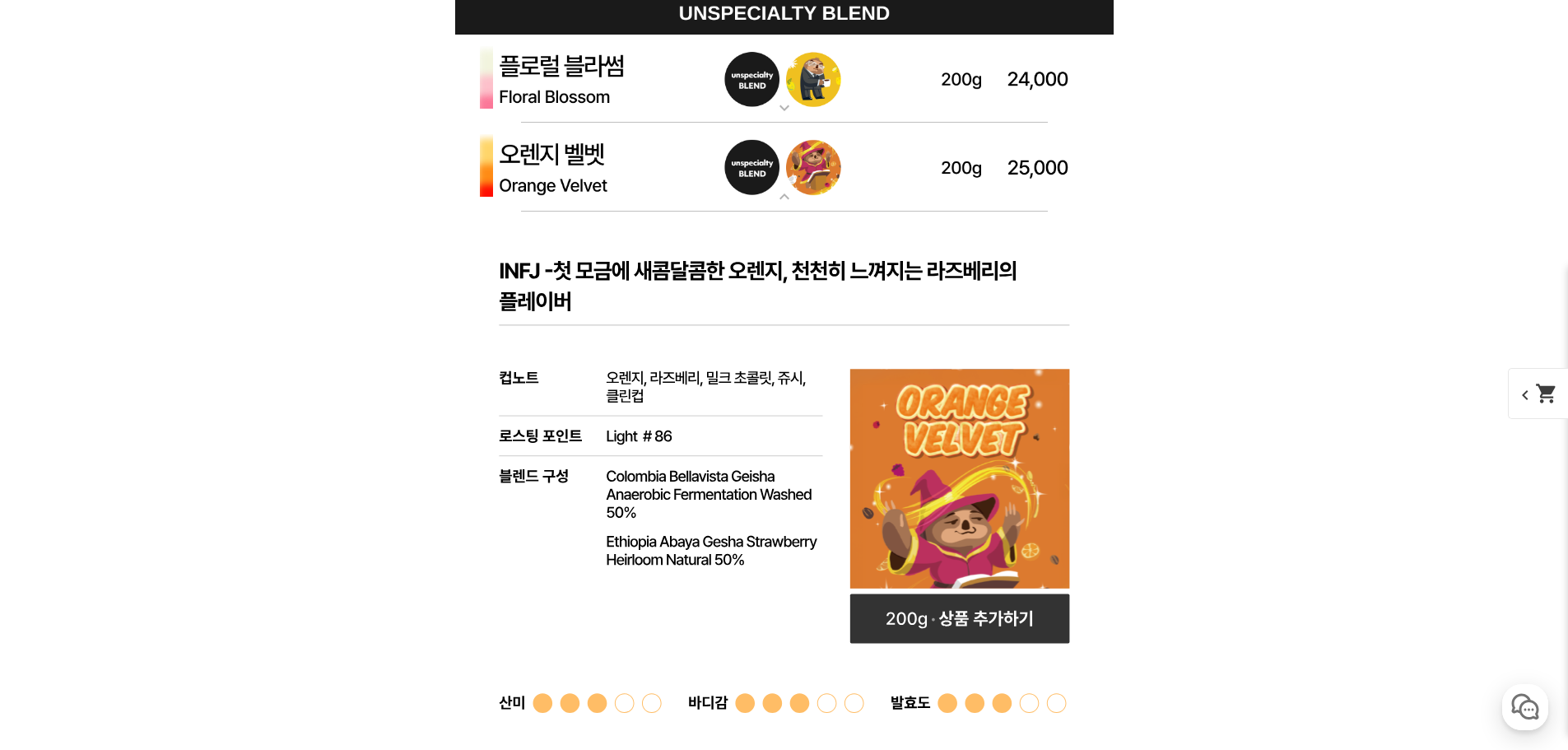
click at [670, 176] on img at bounding box center [784, 167] width 658 height 89
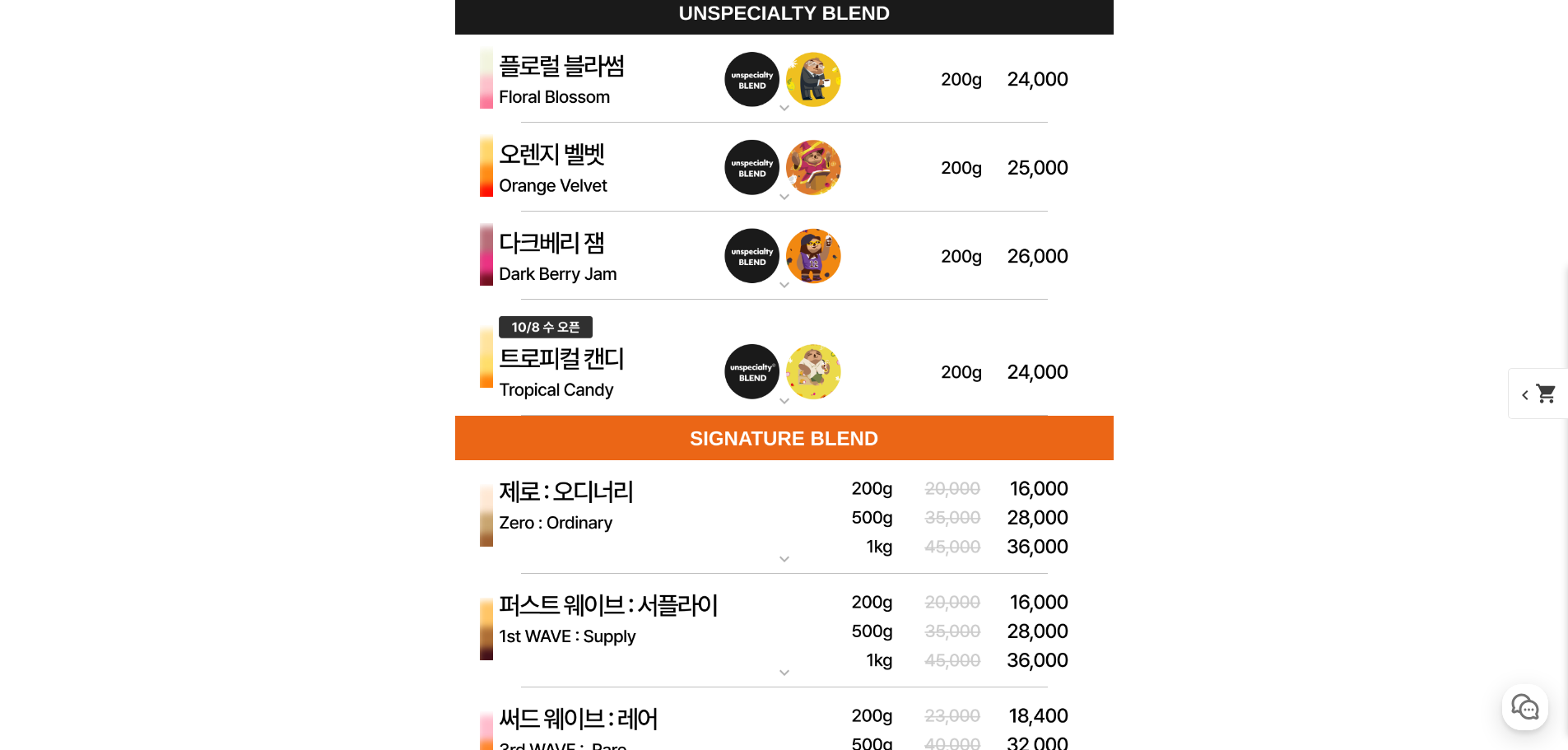
click at [662, 91] on img at bounding box center [784, 78] width 658 height 89
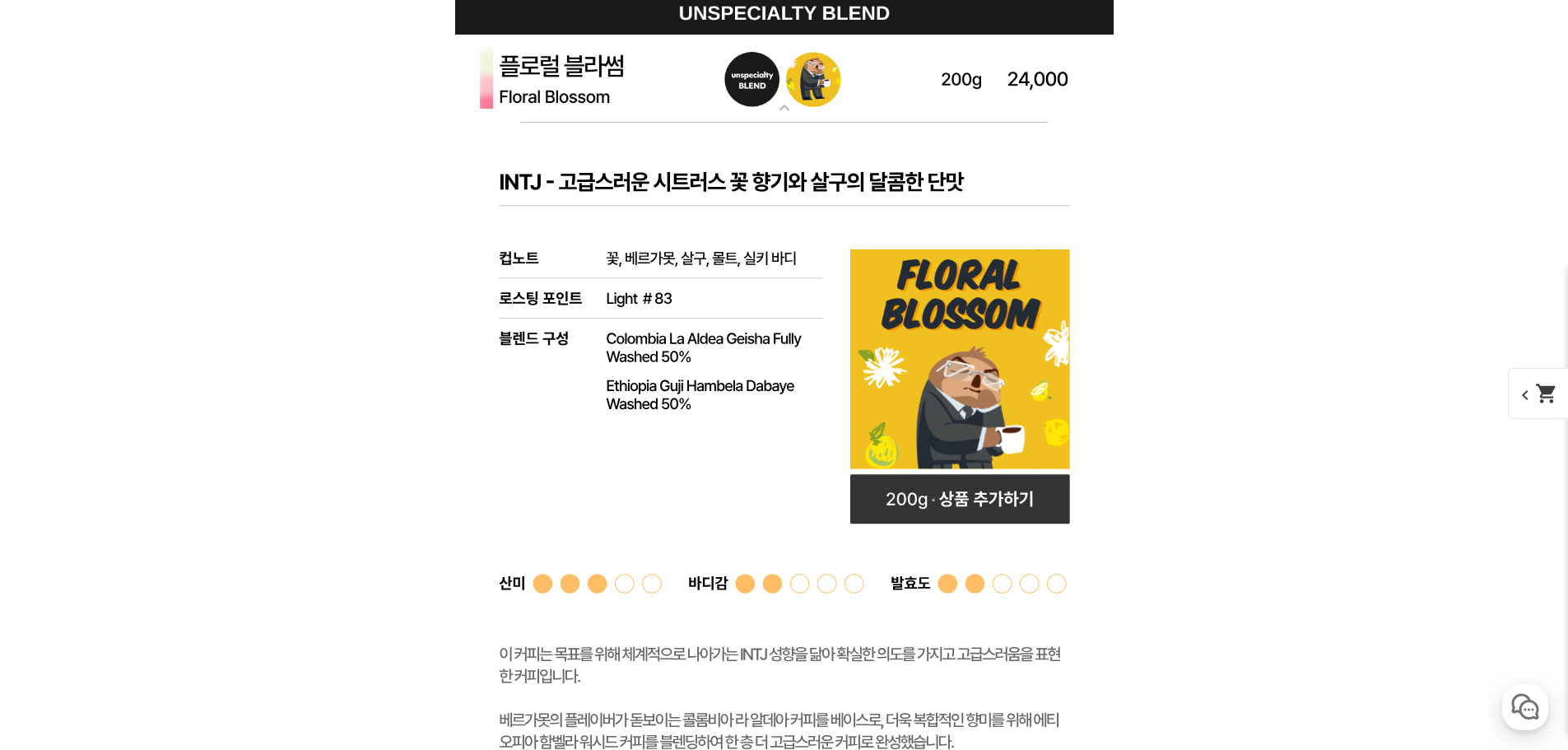
click at [662, 91] on img at bounding box center [784, 78] width 658 height 89
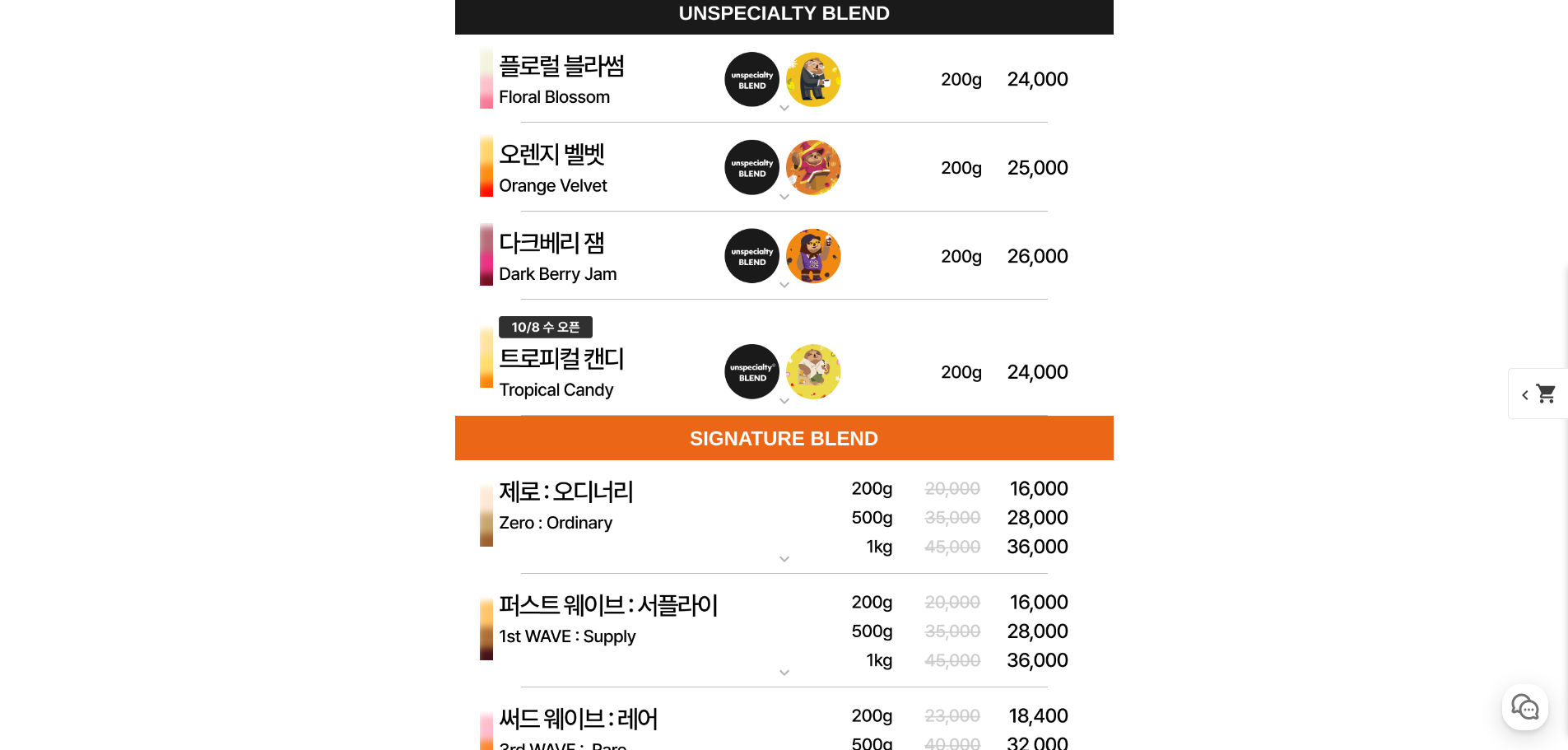
click at [700, 188] on img at bounding box center [784, 167] width 658 height 89
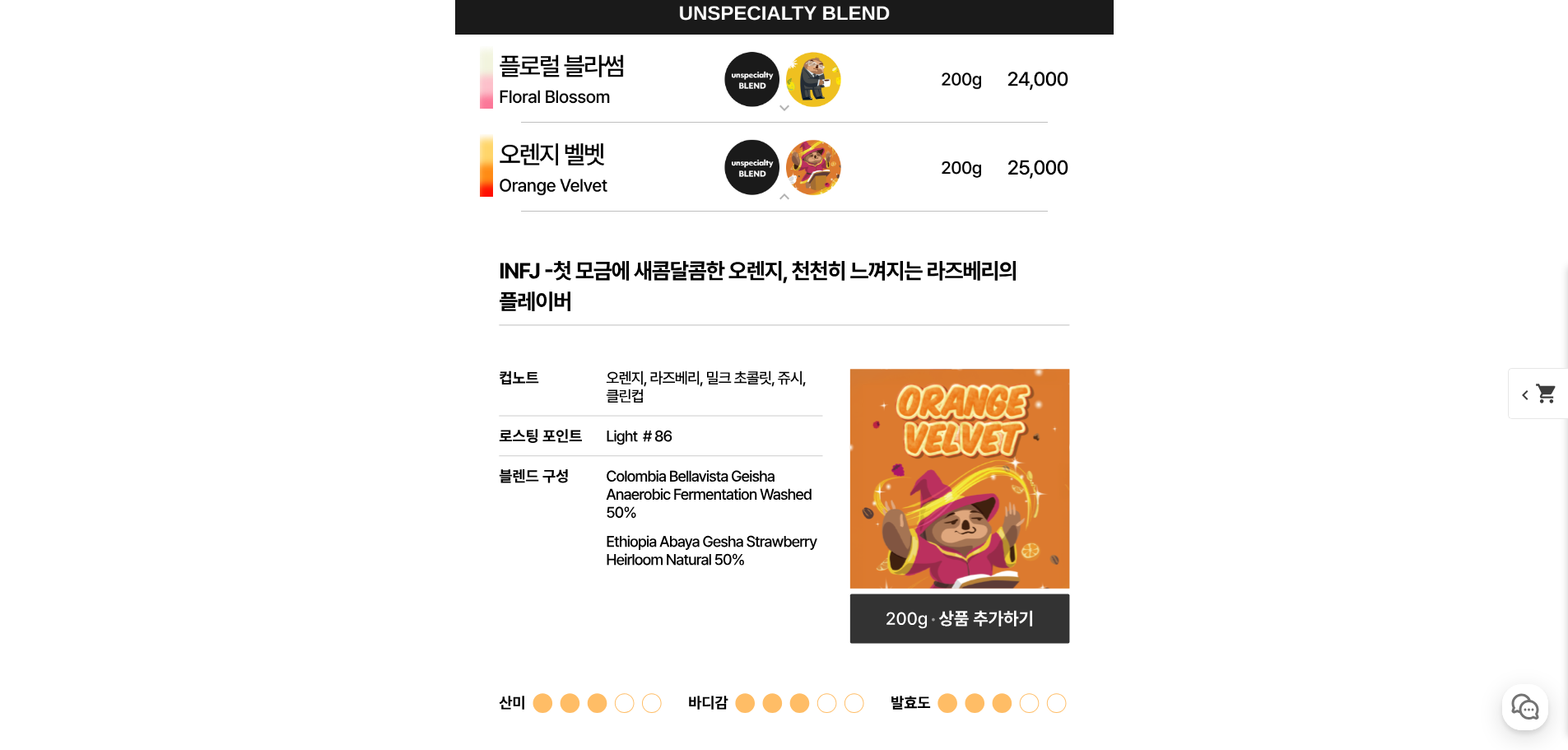
click at [700, 177] on img at bounding box center [784, 167] width 658 height 89
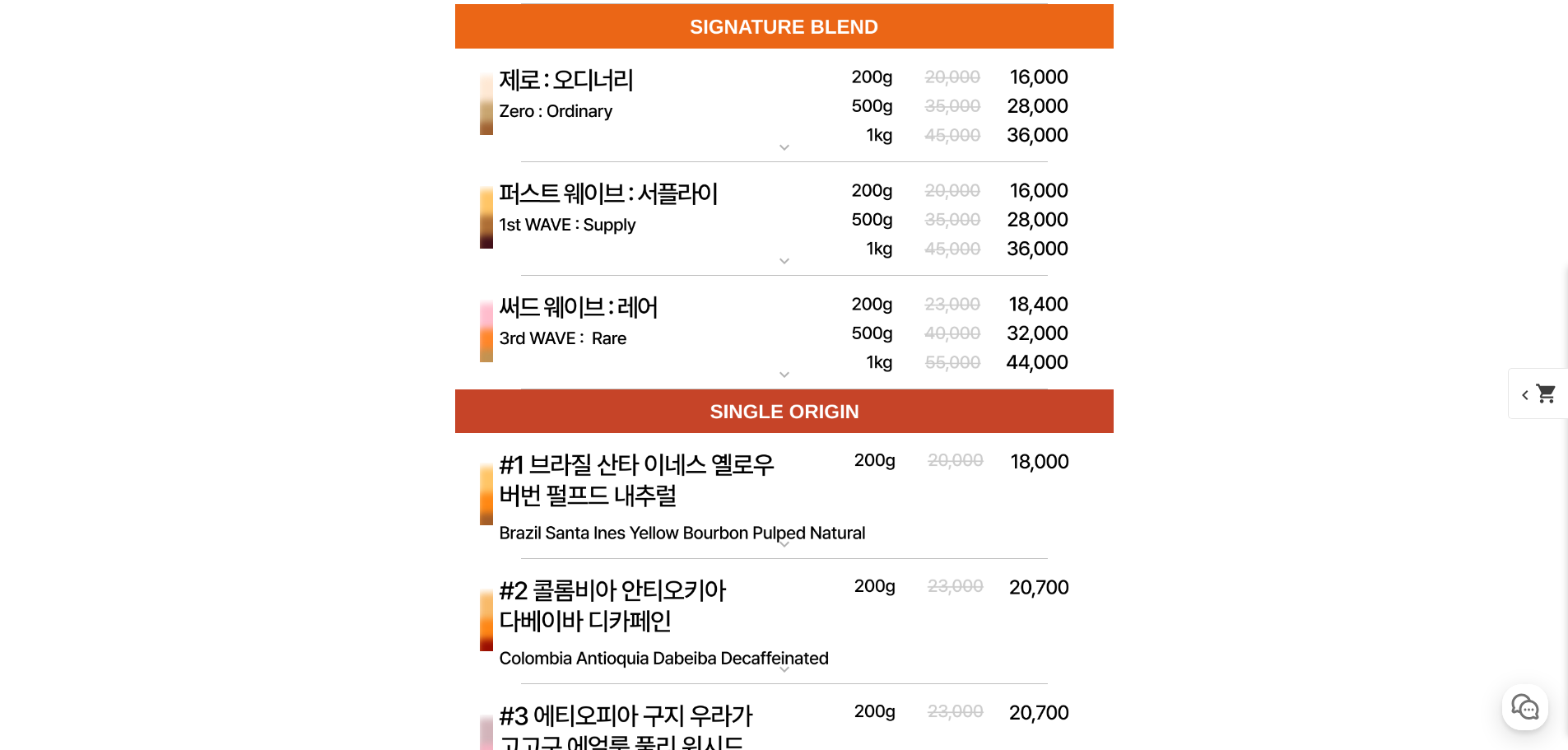
scroll to position [5599, 0]
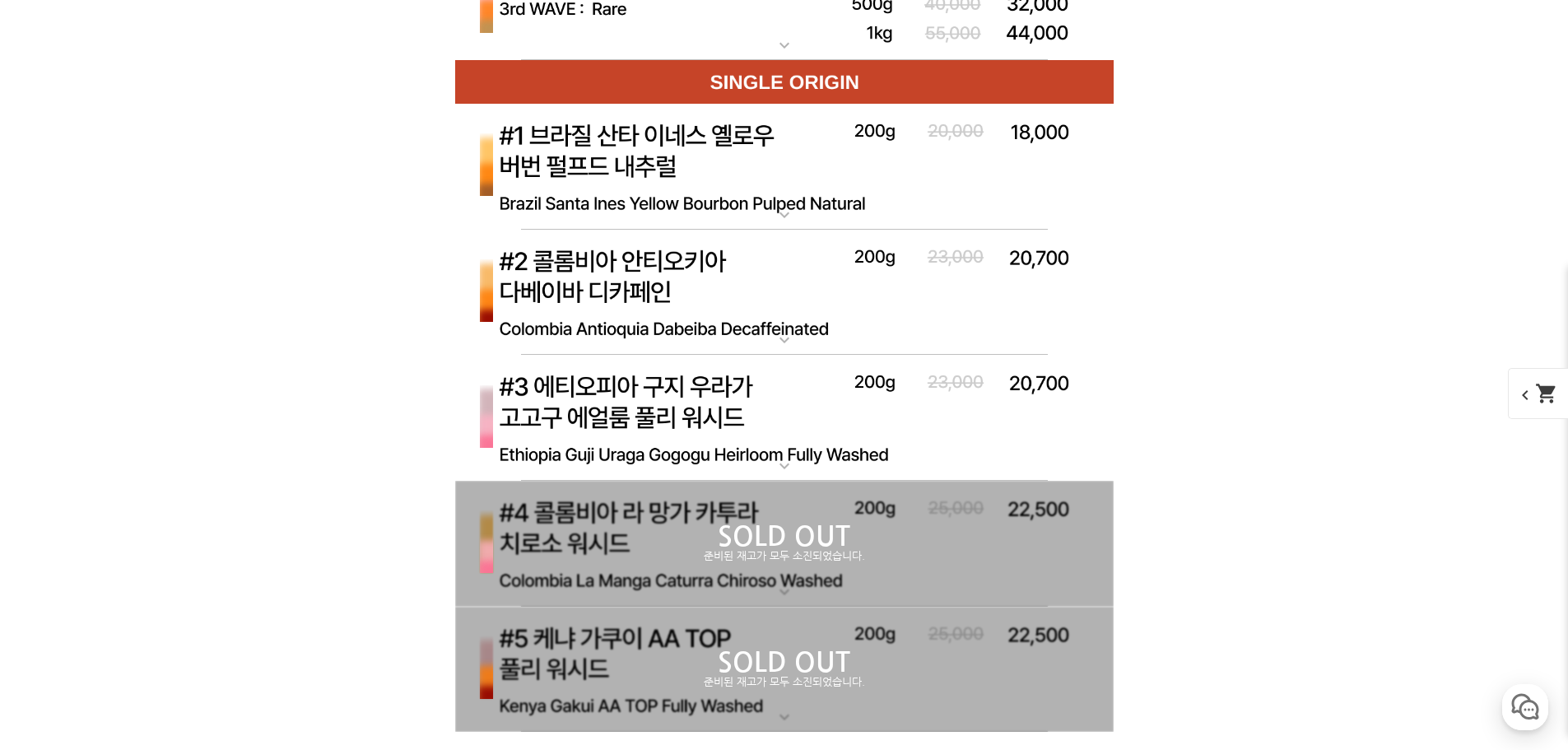
click at [776, 394] on img at bounding box center [784, 418] width 658 height 127
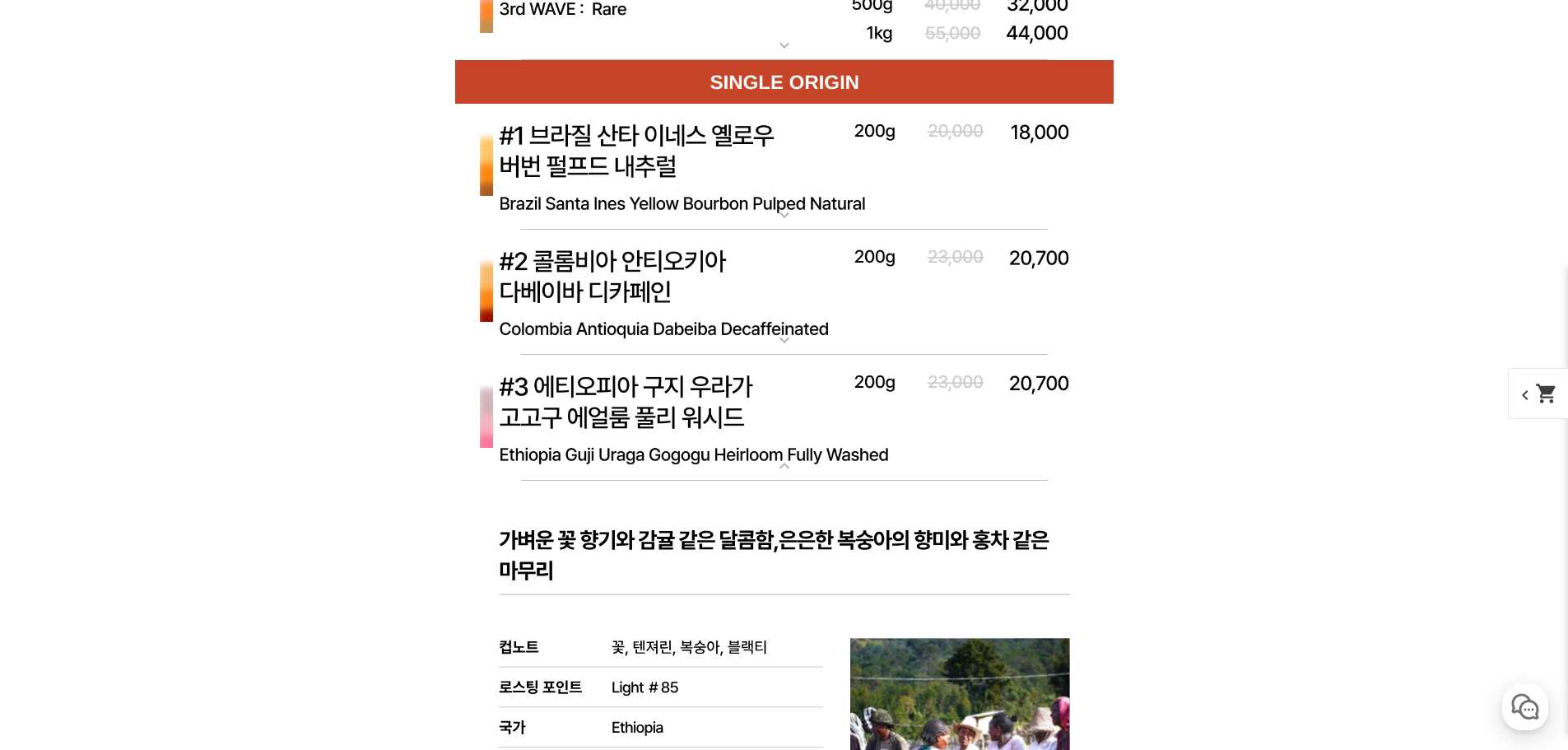
click at [768, 405] on img at bounding box center [784, 418] width 658 height 127
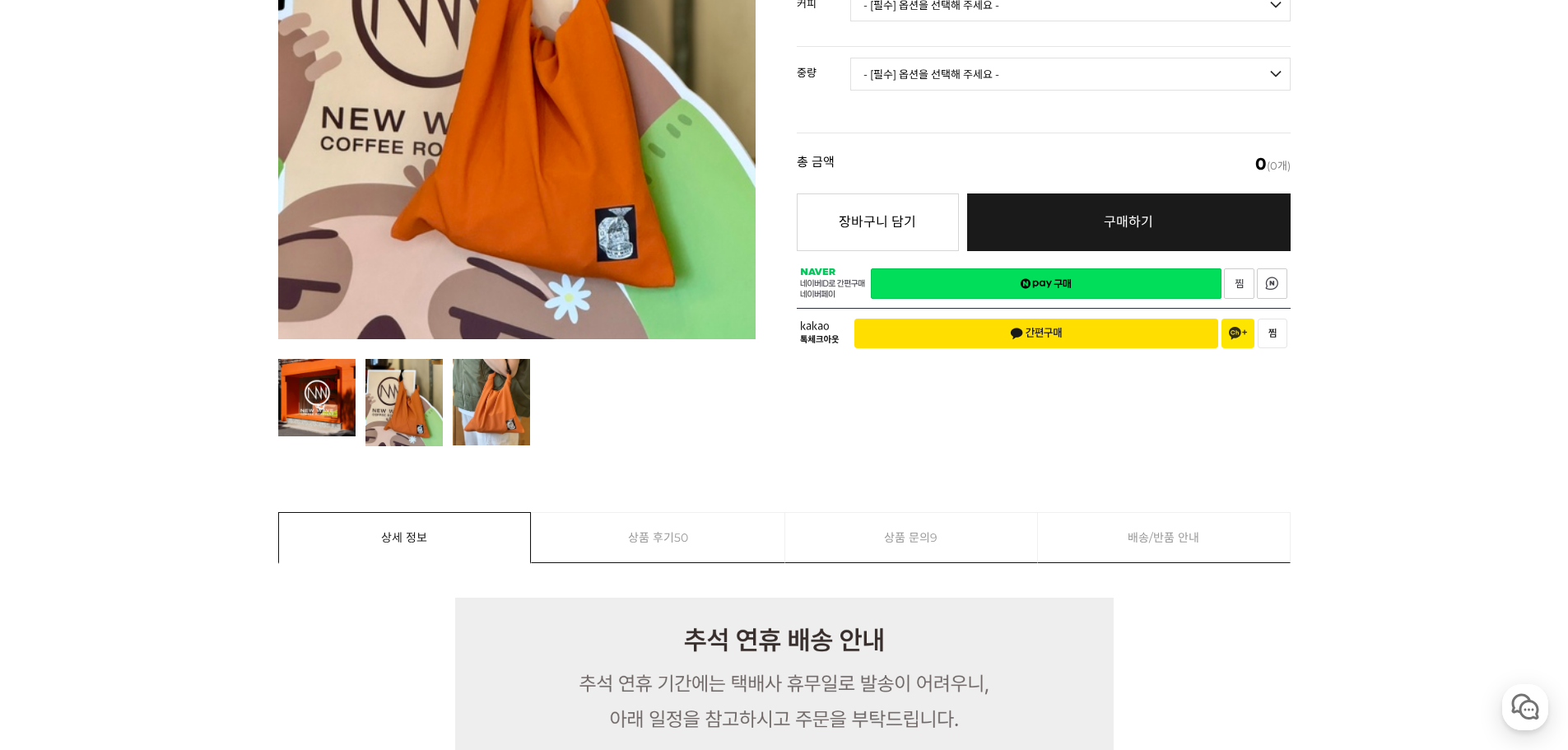
scroll to position [165, 0]
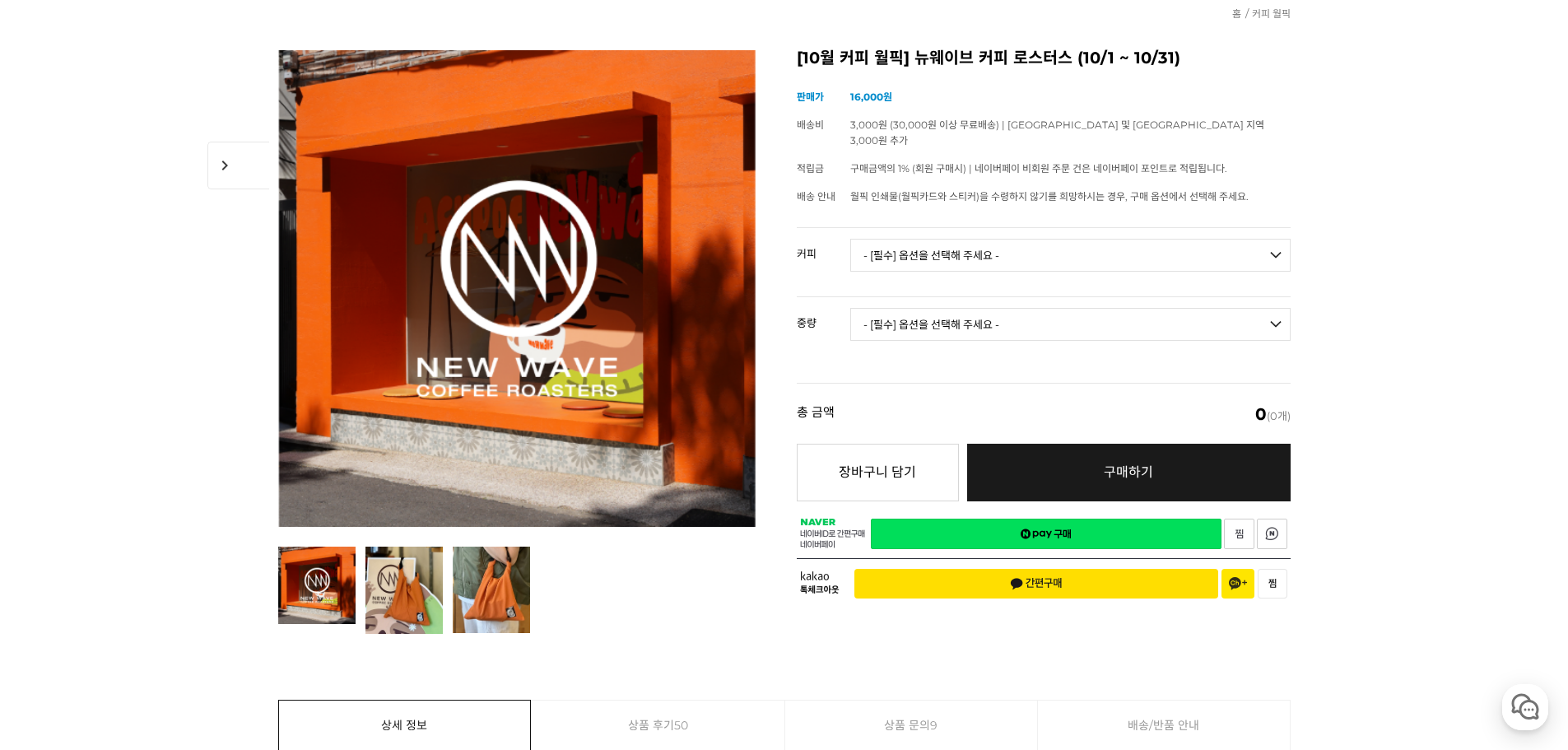
click at [942, 239] on select "- [필수] 옵션을 선택해 주세요 - ------------------- 언스페셜티 분쇄도 가이드 종이 받기 (주문 1건당 최대 1개 제공) …" at bounding box center [1070, 255] width 441 height 33
select select "언스페셜티 분쇄도 가이드 종이 받기 (주문 1건당 최대 1개 제공)"
click at [851, 239] on select "- [필수] 옵션을 선택해 주세요 - ------------------- 언스페셜티 분쇄도 가이드 종이 받기 (주문 1건당 최대 1개 제공) …" at bounding box center [1070, 255] width 441 height 33
click at [1051, 322] on select "- [필수] 옵션을 선택해 주세요 - ------------------- 해당없음" at bounding box center [1070, 325] width 441 height 33
select select "해당없음"
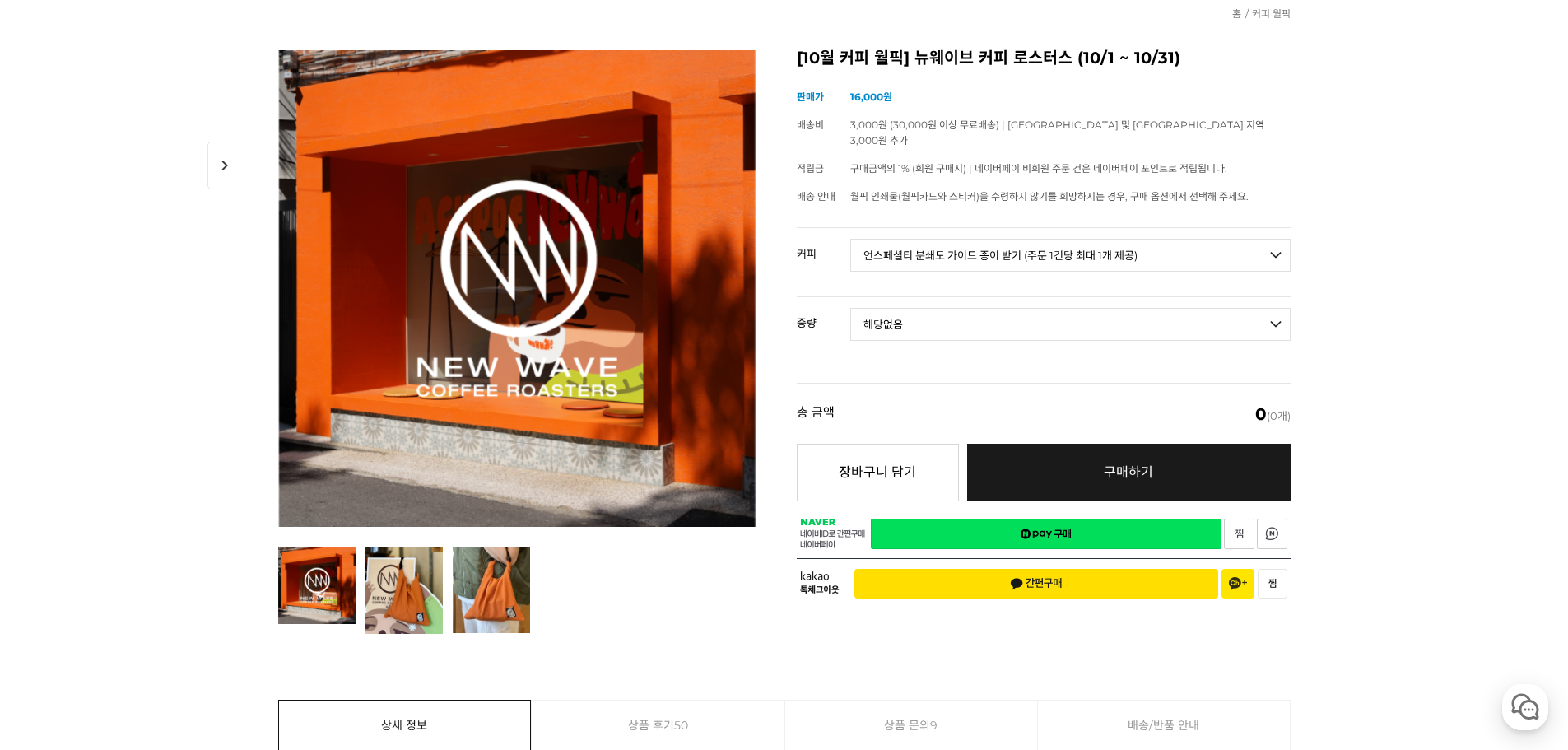
click at [851, 308] on select "- [필수] 옵션을 선택해 주세요 - ------------------- 해당없음" at bounding box center [1070, 325] width 441 height 33
select select "*"
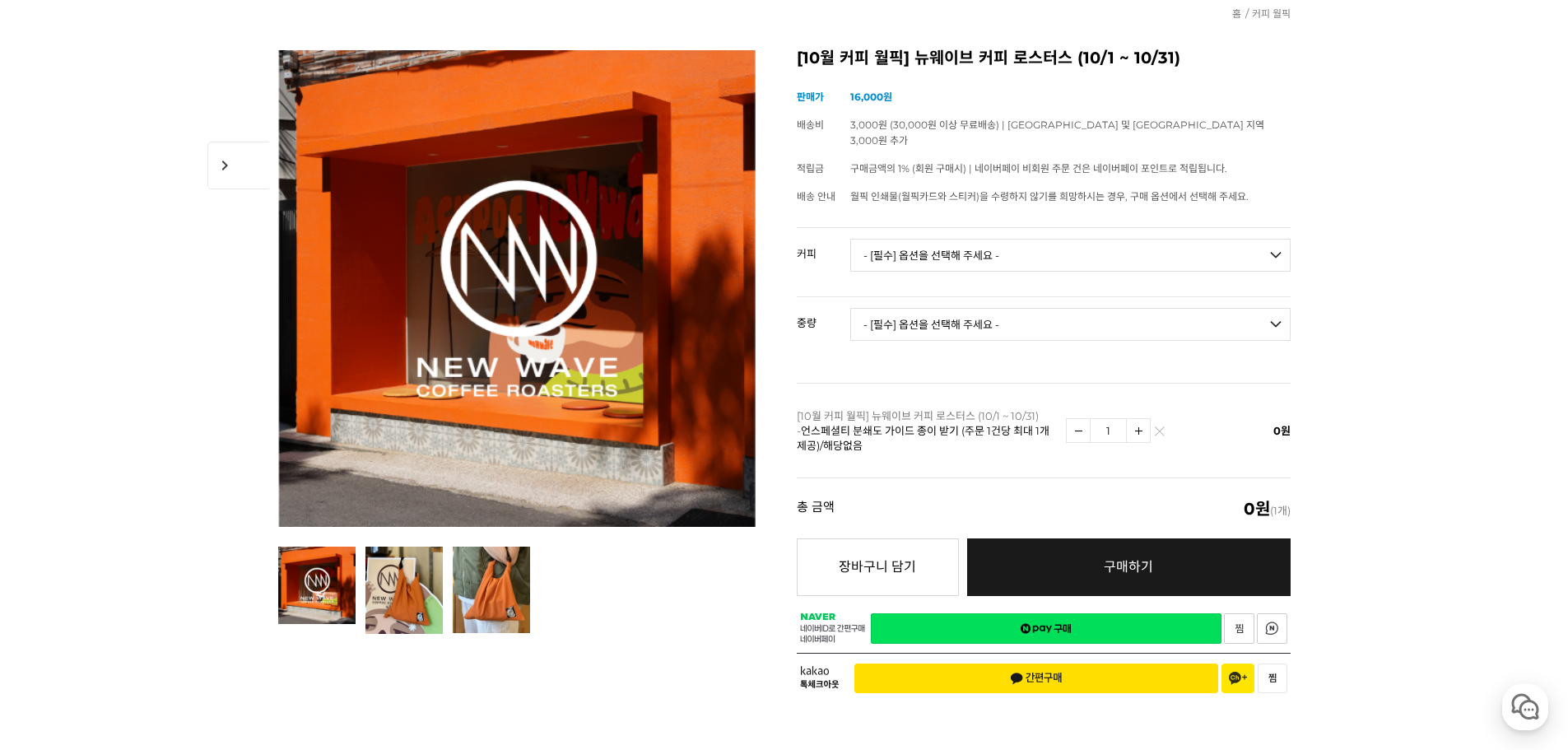
click at [1032, 239] on select "- [필수] 옵션을 선택해 주세요 - ------------------- 언스페셜티 분쇄도 가이드 종이 받기 (주문 1건당 최대 1개 제공) …" at bounding box center [1070, 255] width 441 height 33
select select "#3 에티오피아 구지 우라가 고고구 에얼룸 풀리 워시드"
click at [851, 239] on select "- [필수] 옵션을 선택해 주세요 - ------------------- 언스페셜티 분쇄도 가이드 종이 받기 (주문 1건당 최대 1개 제공) …" at bounding box center [1070, 255] width 441 height 33
click at [927, 308] on select "- [필수] 옵션을 선택해 주세요 - ------------------- 200g" at bounding box center [1070, 325] width 441 height 33
select select "200g"
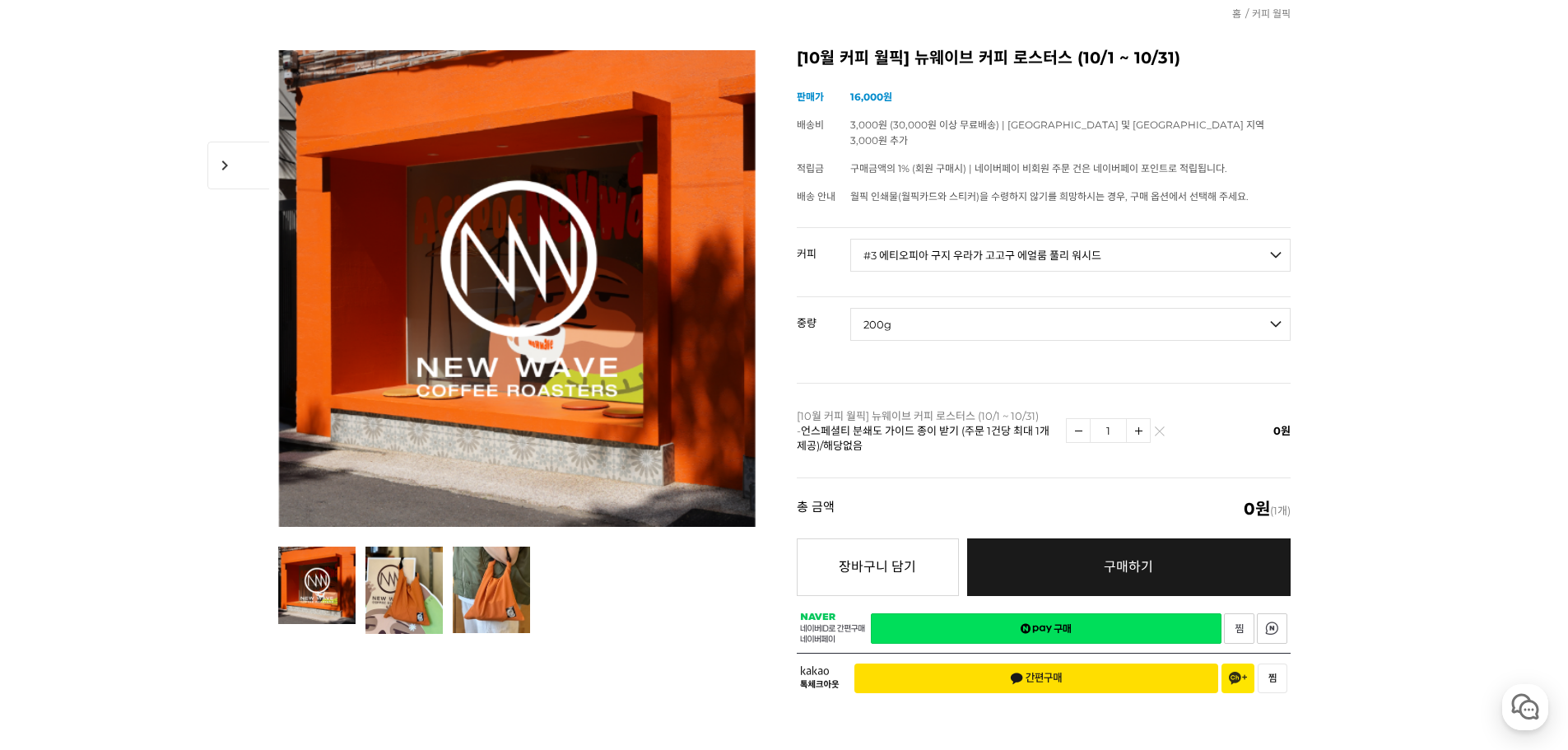
click at [851, 308] on select "- [필수] 옵션을 선택해 주세요 - ------------------- 200g" at bounding box center [1070, 325] width 441 height 33
select select "*"
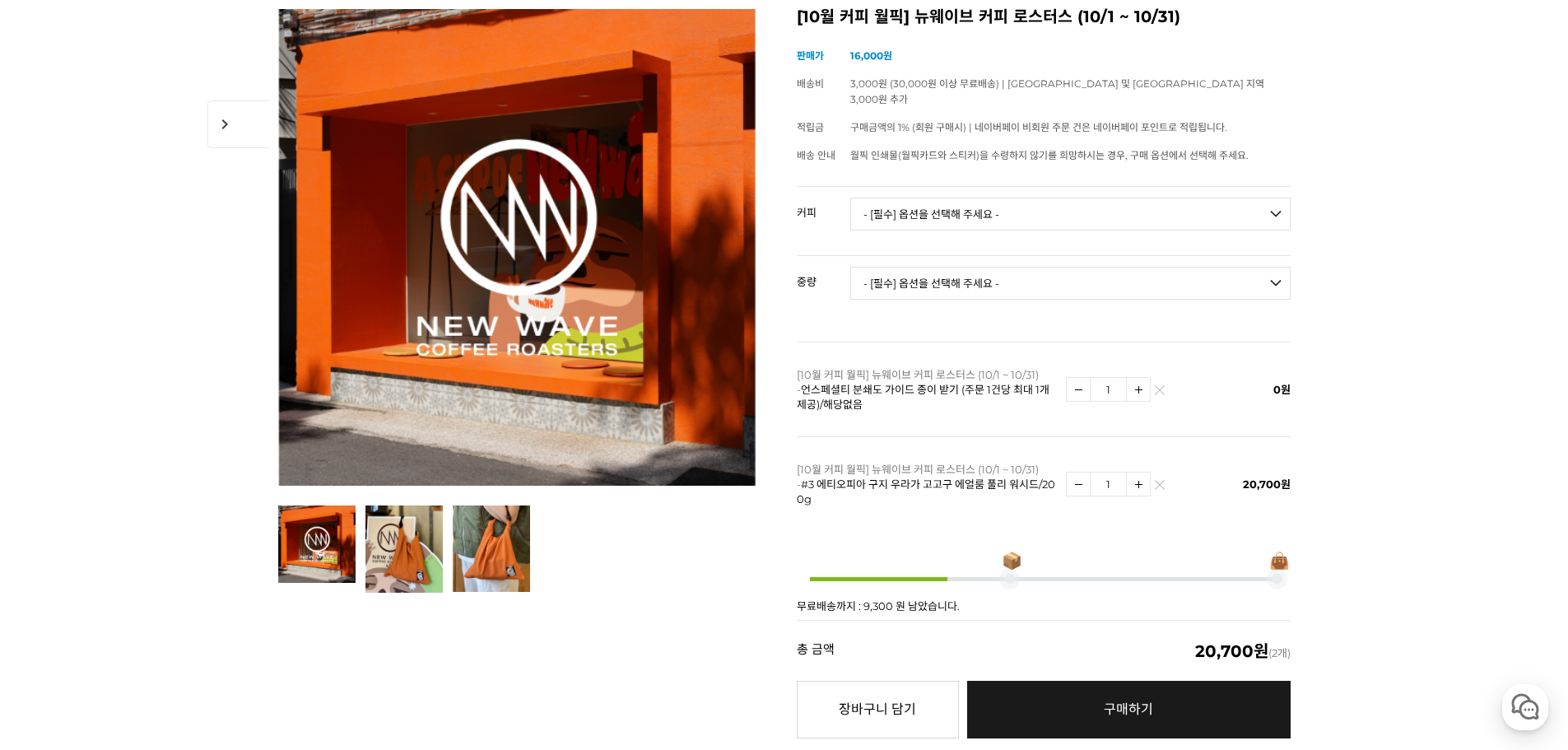
scroll to position [247, 0]
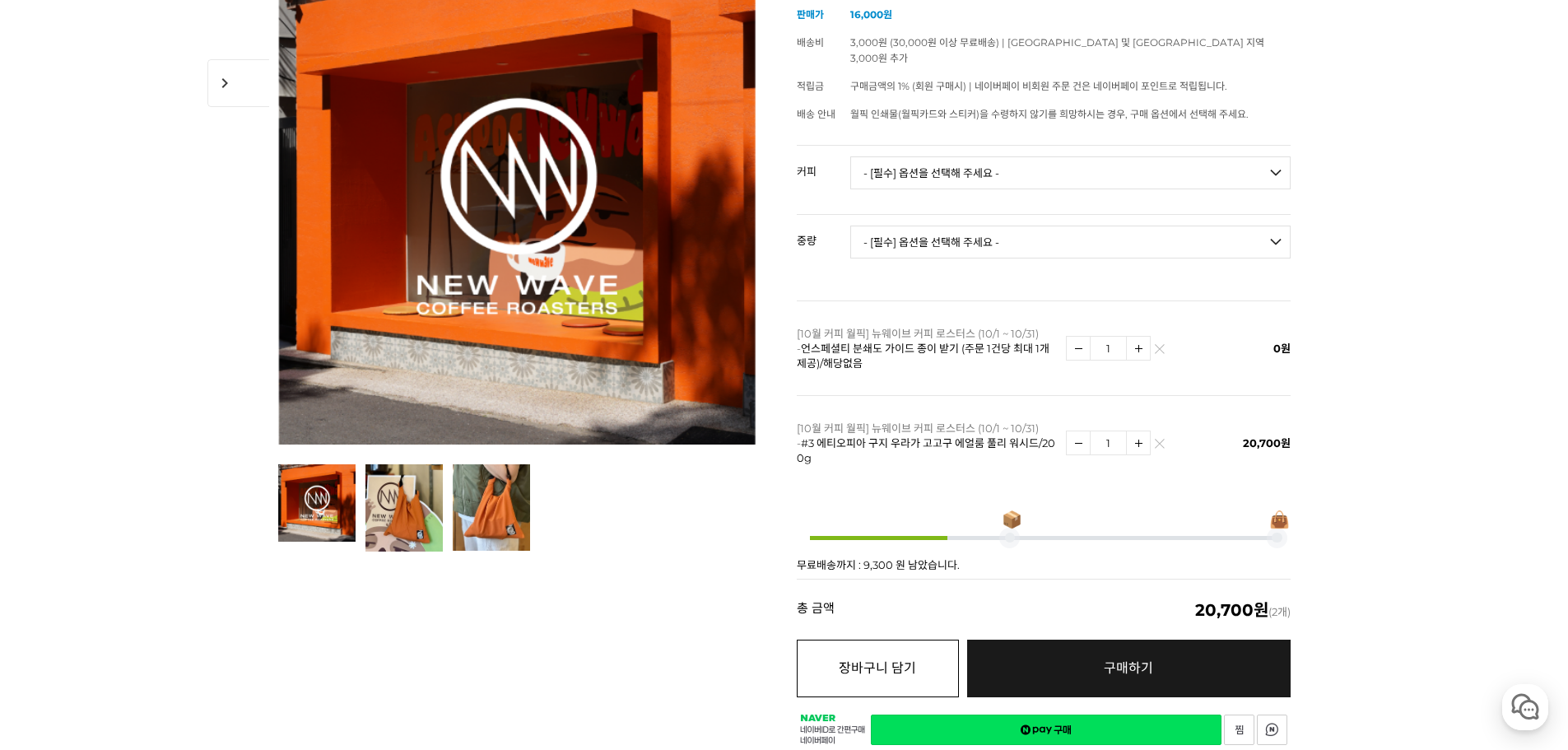
click at [878, 644] on button "장바구니 담기" at bounding box center [877, 668] width 162 height 58
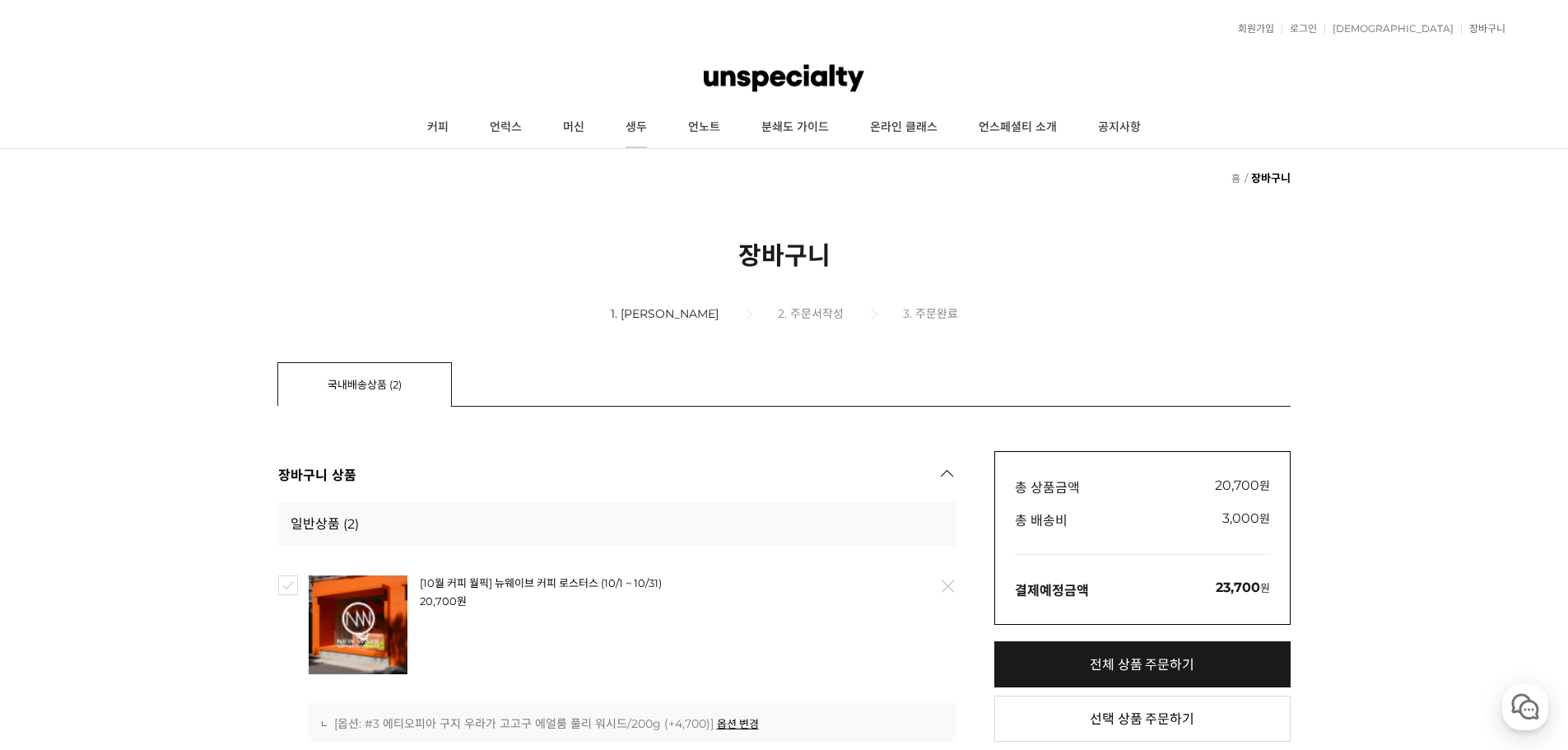
click at [629, 130] on link "생두" at bounding box center [637, 127] width 63 height 41
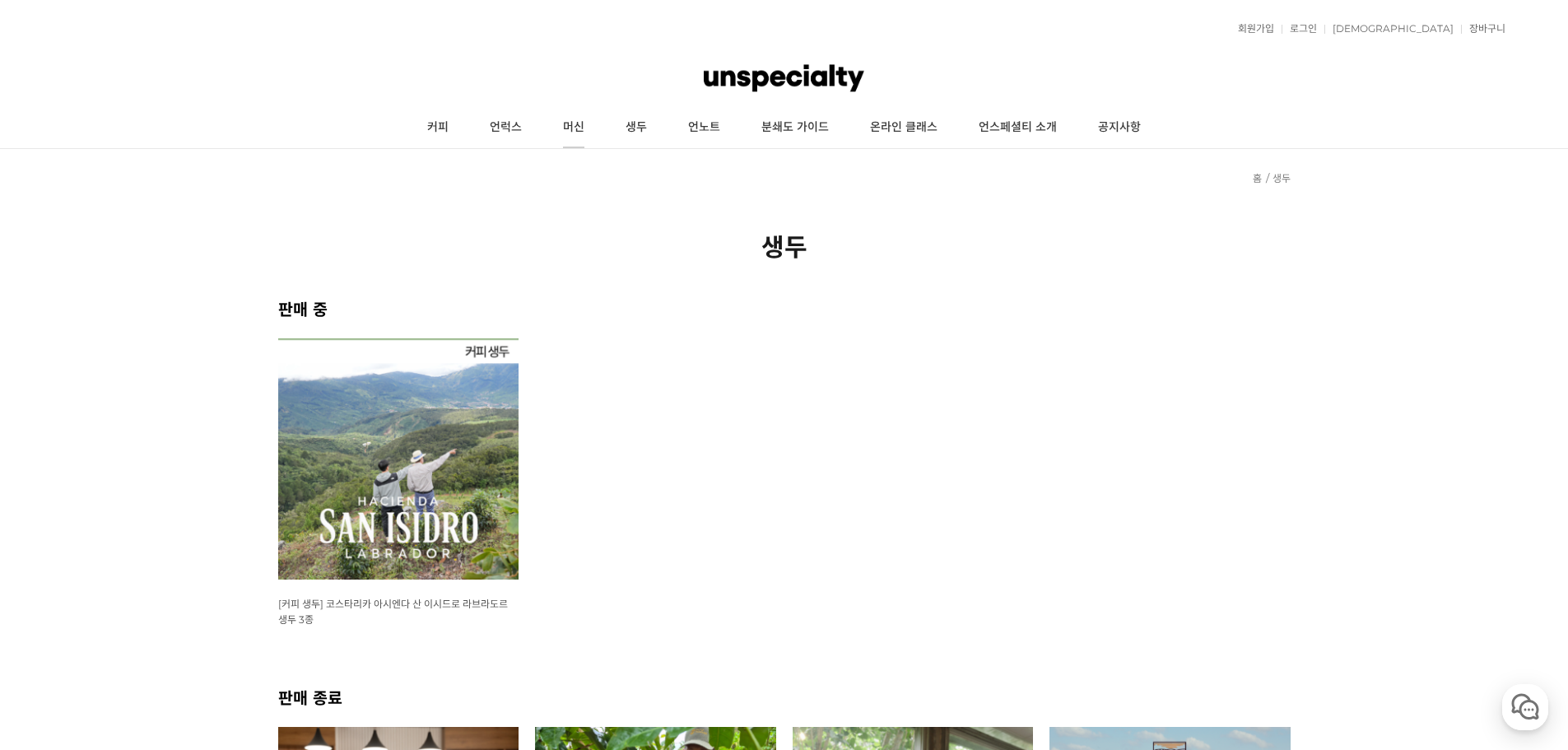
click at [589, 136] on link "머신" at bounding box center [574, 127] width 63 height 41
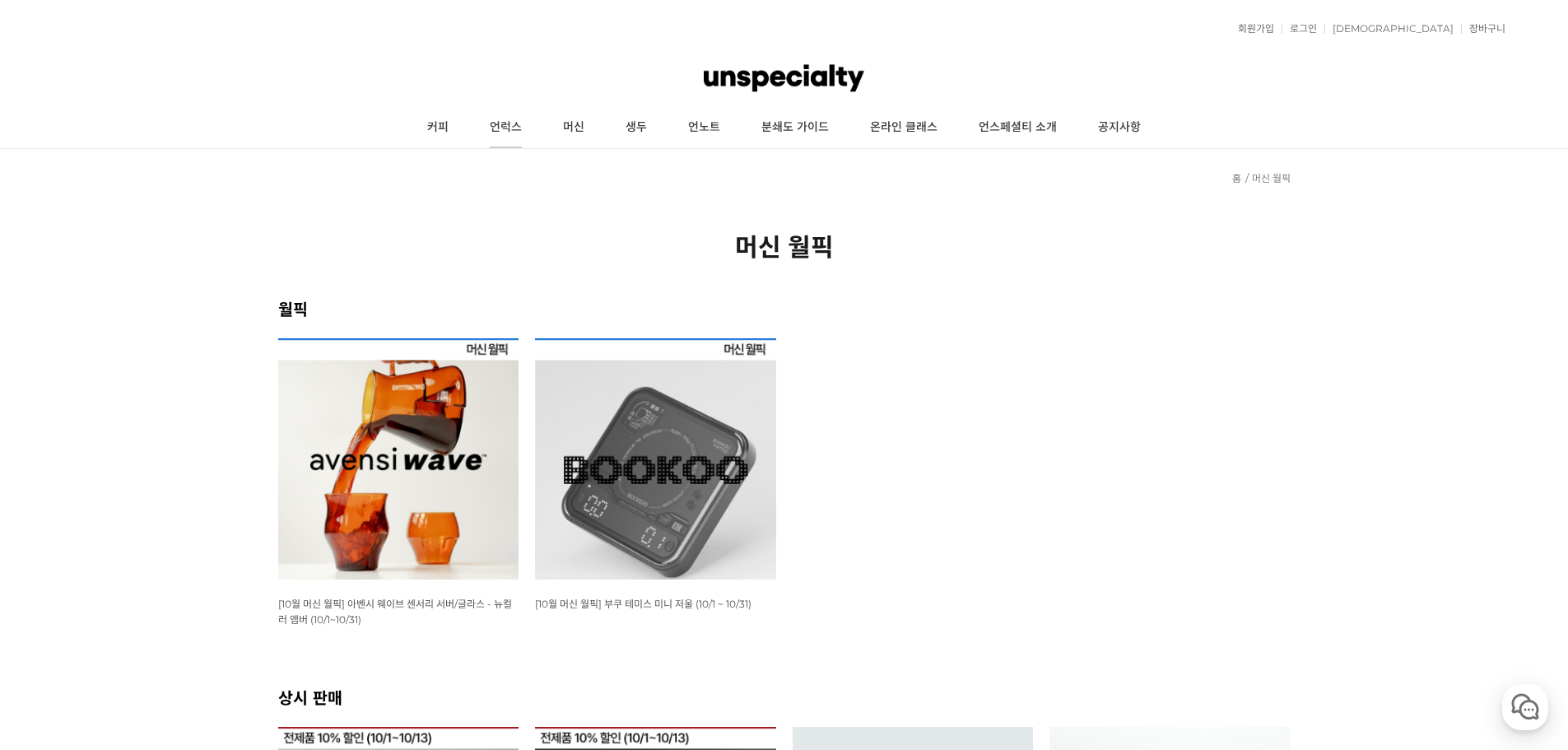
click at [502, 125] on link "언럭스" at bounding box center [505, 127] width 73 height 41
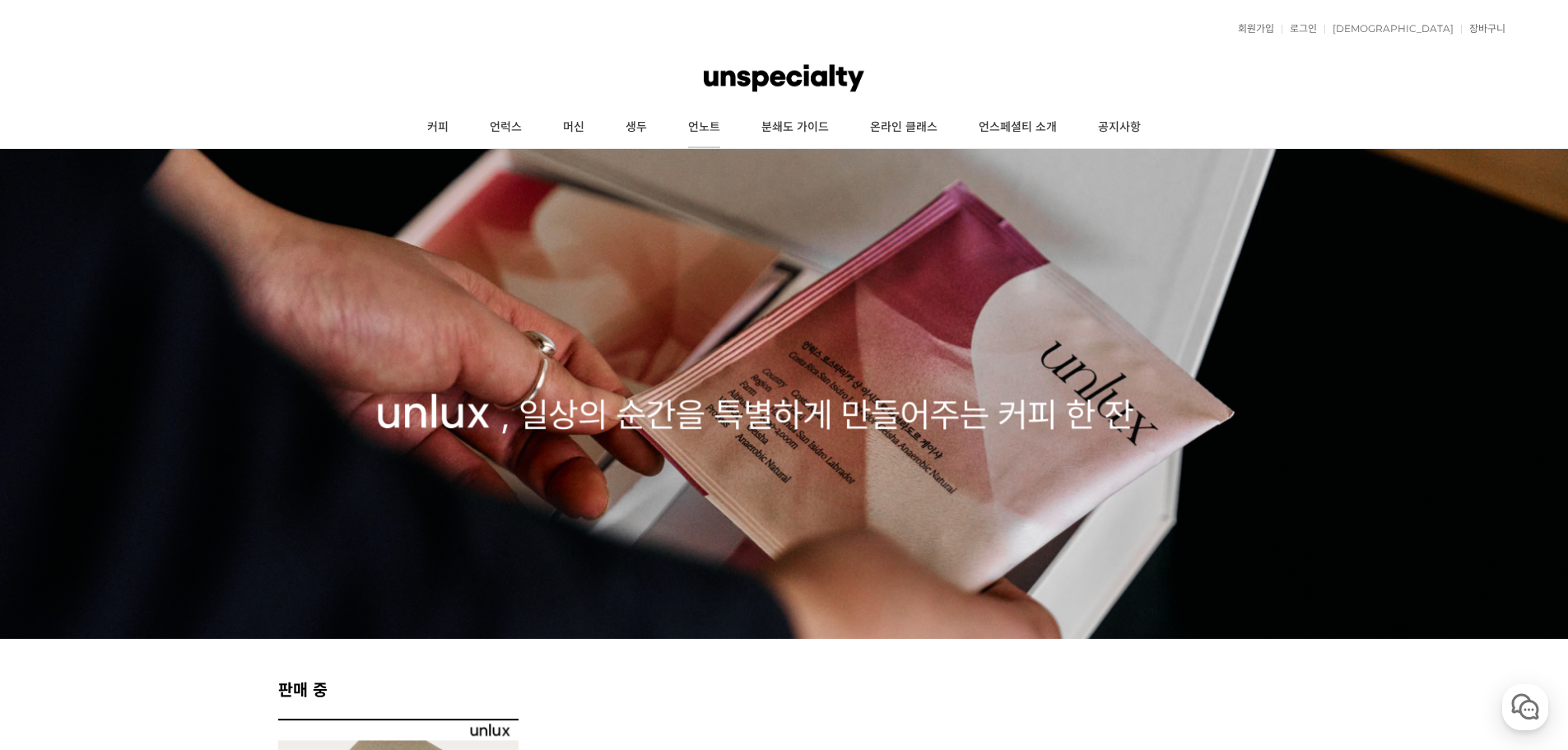
click at [707, 129] on link "언노트" at bounding box center [704, 127] width 73 height 41
click at [803, 124] on link "분쇄도 가이드" at bounding box center [795, 127] width 108 height 41
click at [455, 128] on link "커피" at bounding box center [438, 127] width 63 height 41
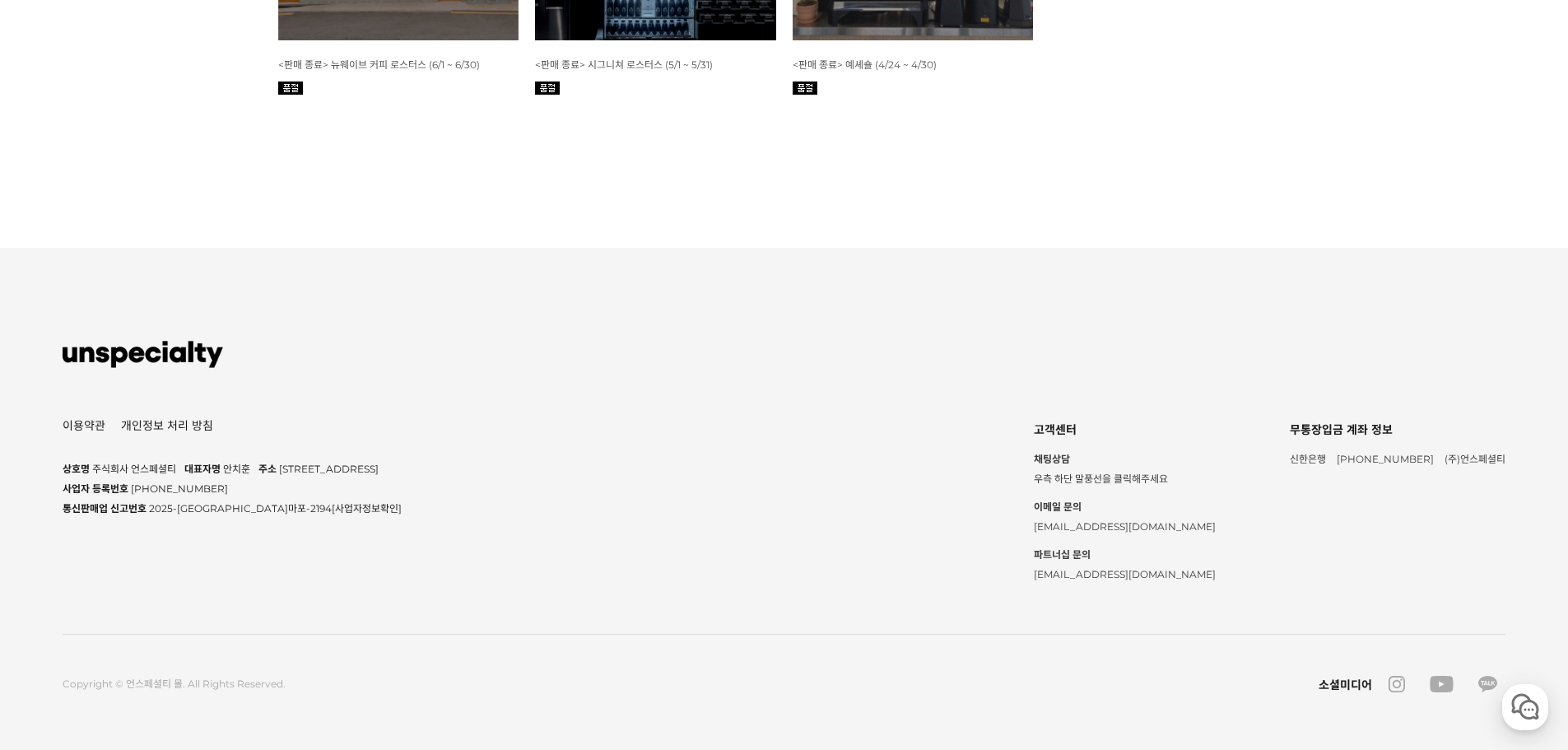
scroll to position [3047, 0]
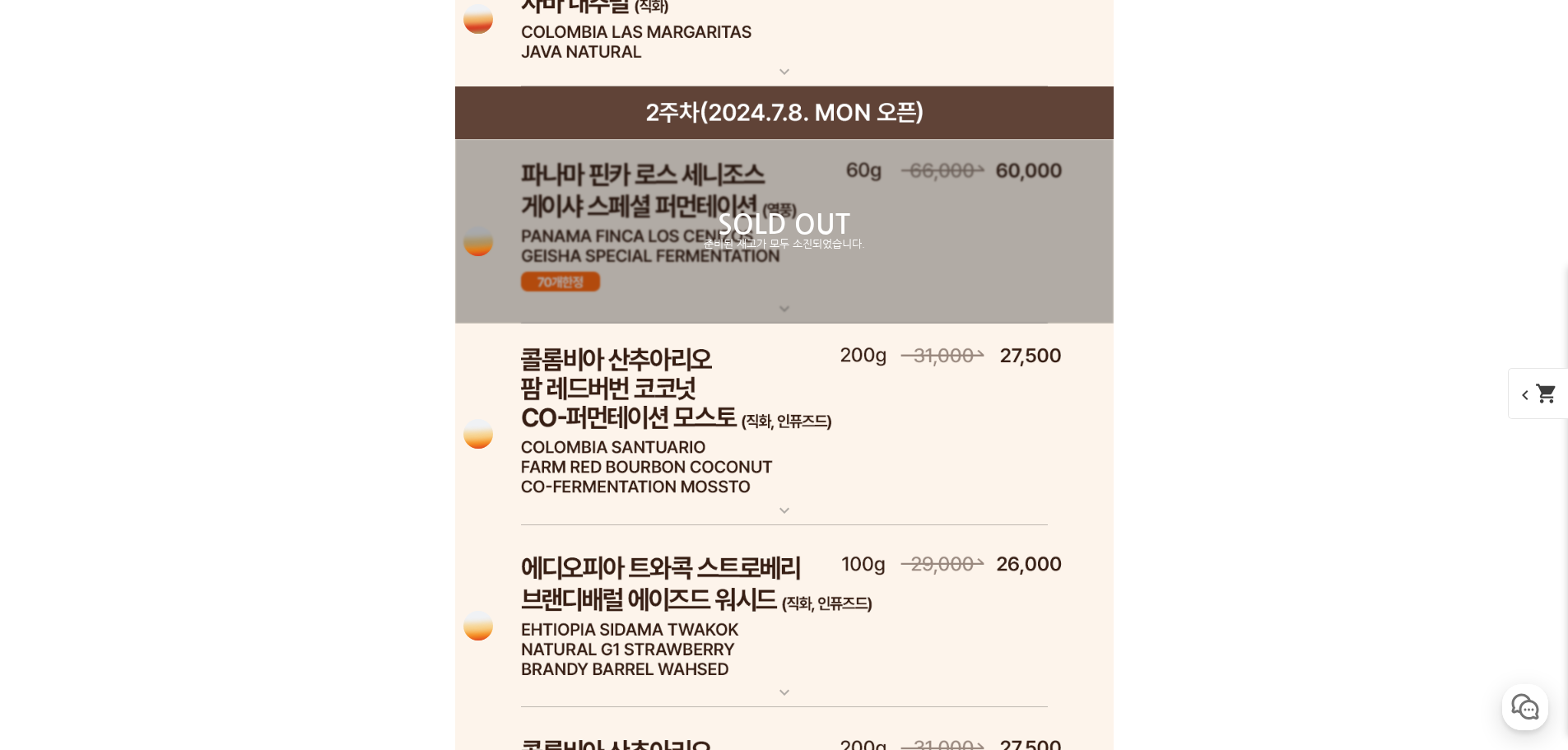
scroll to position [10622, 0]
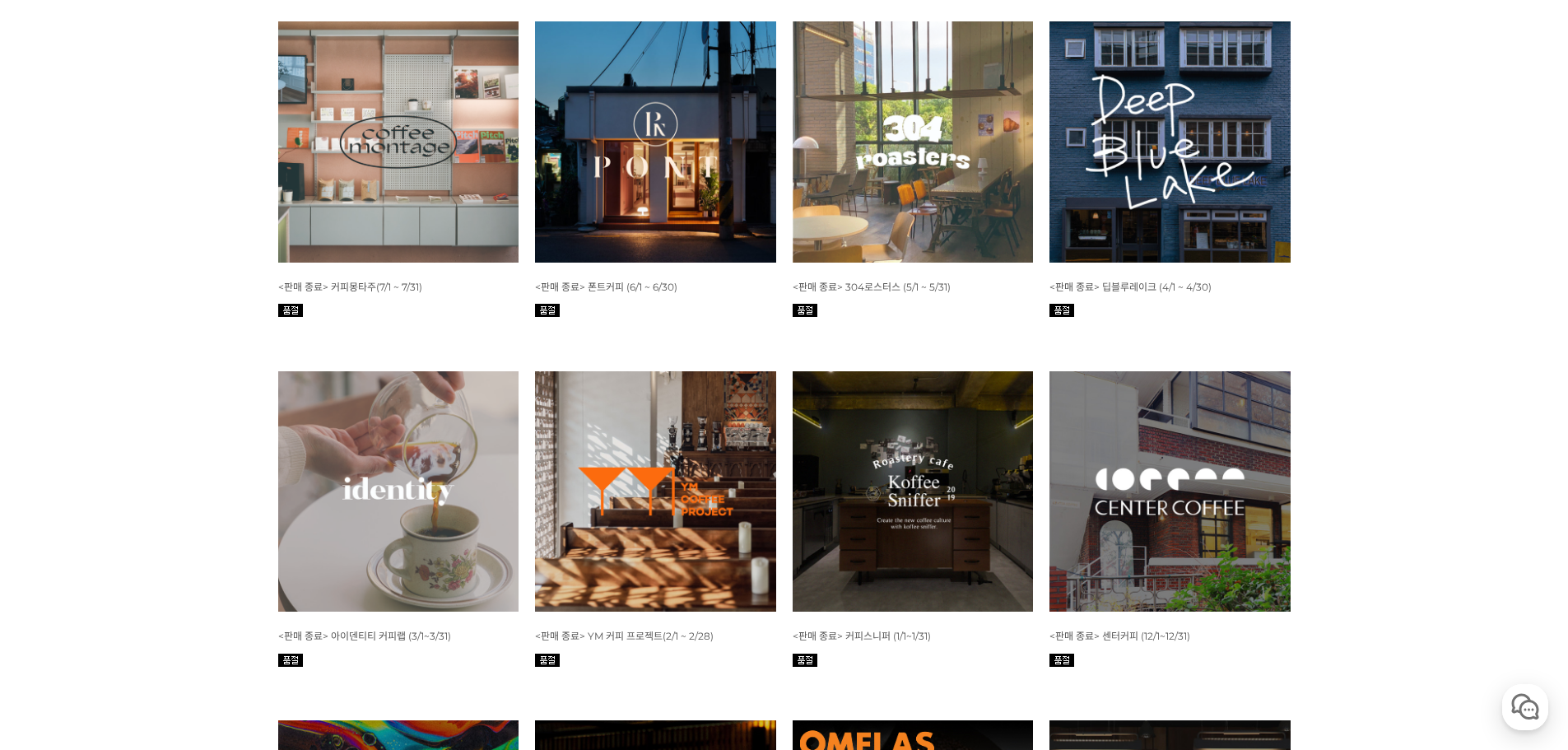
scroll to position [4046, 0]
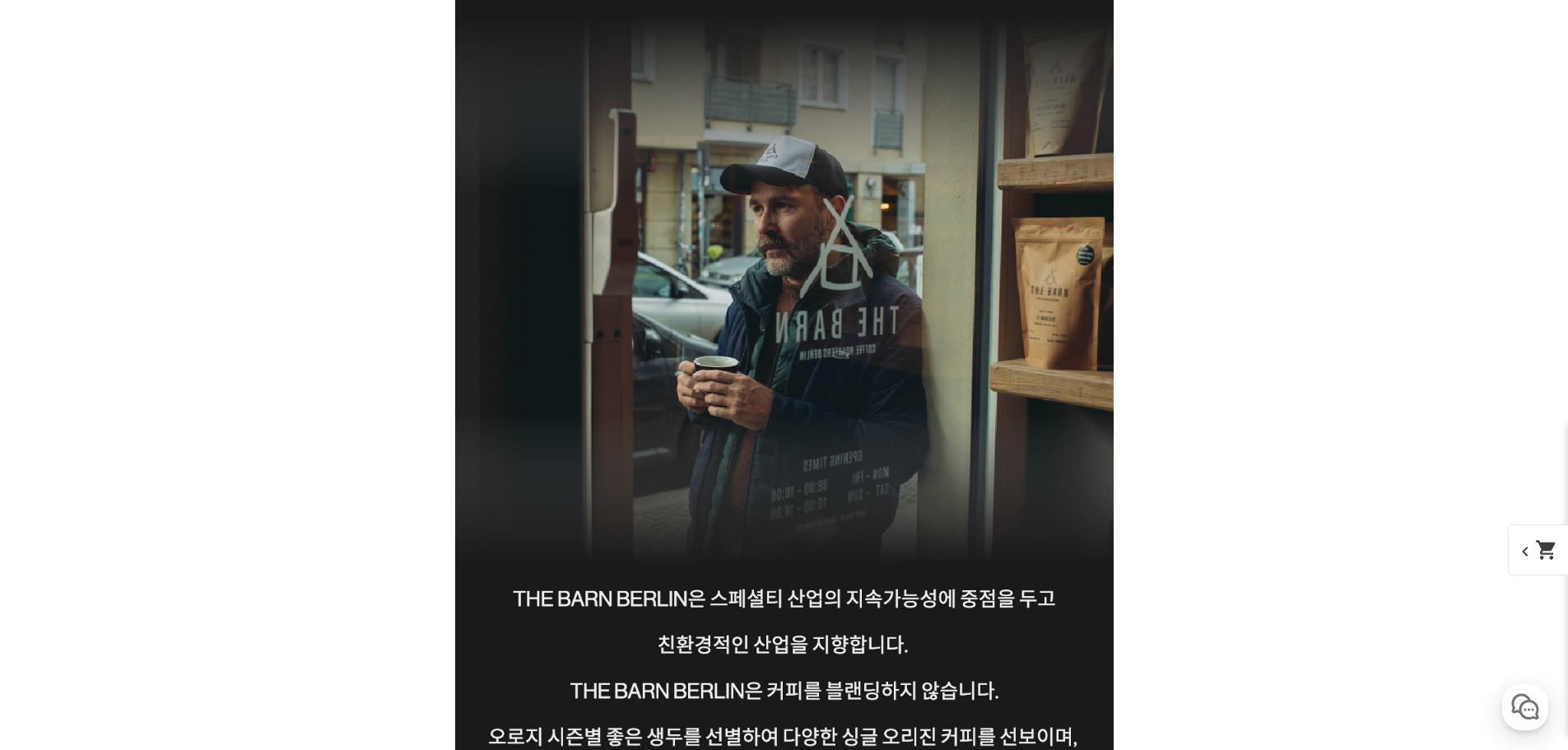
scroll to position [2553, 0]
